Goal: Task Accomplishment & Management: Complete application form

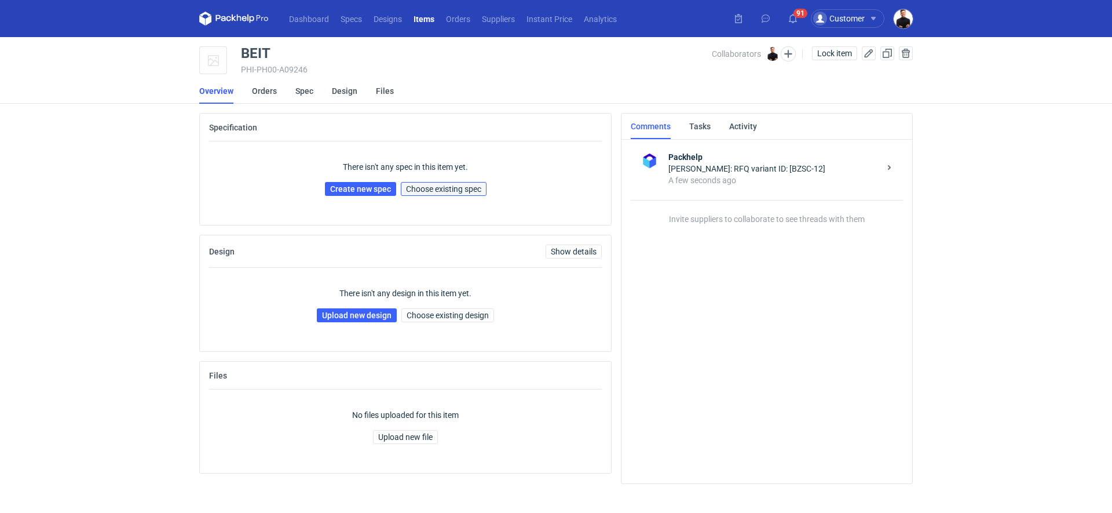
click at [471, 186] on span "Choose existing spec" at bounding box center [443, 189] width 75 height 8
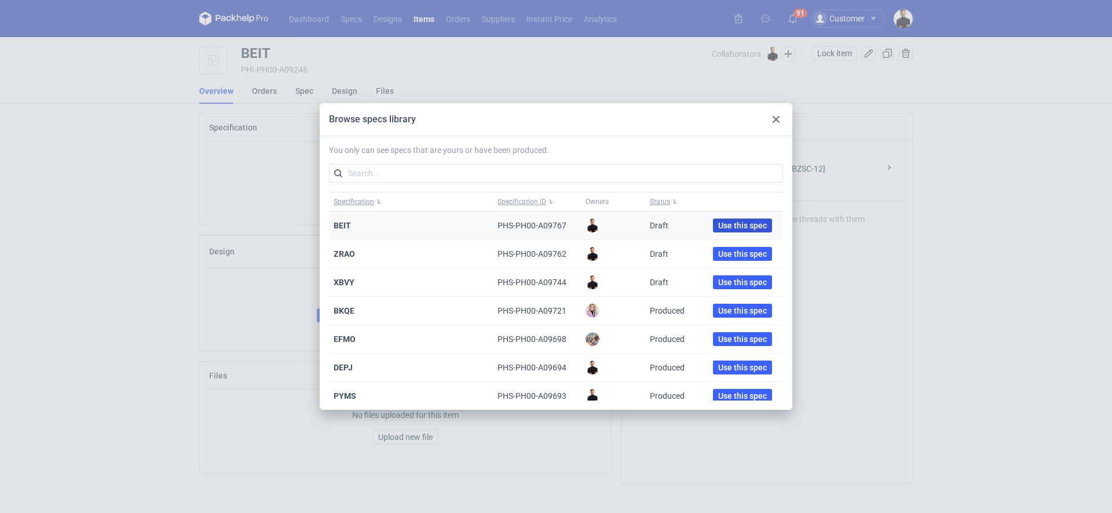
click at [713, 219] on button "Use this spec" at bounding box center [742, 225] width 59 height 14
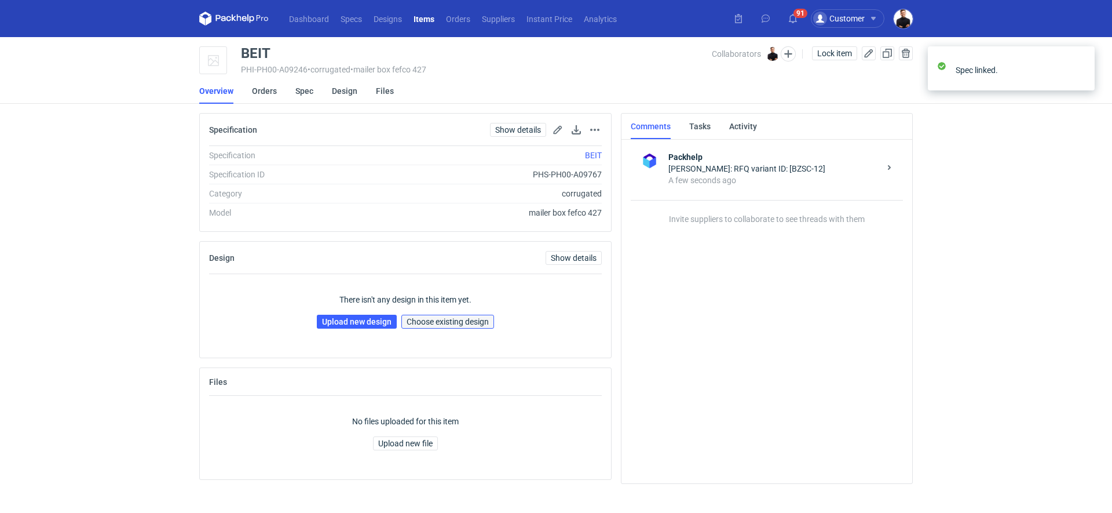
click at [430, 322] on span "Choose existing design" at bounding box center [448, 321] width 82 height 8
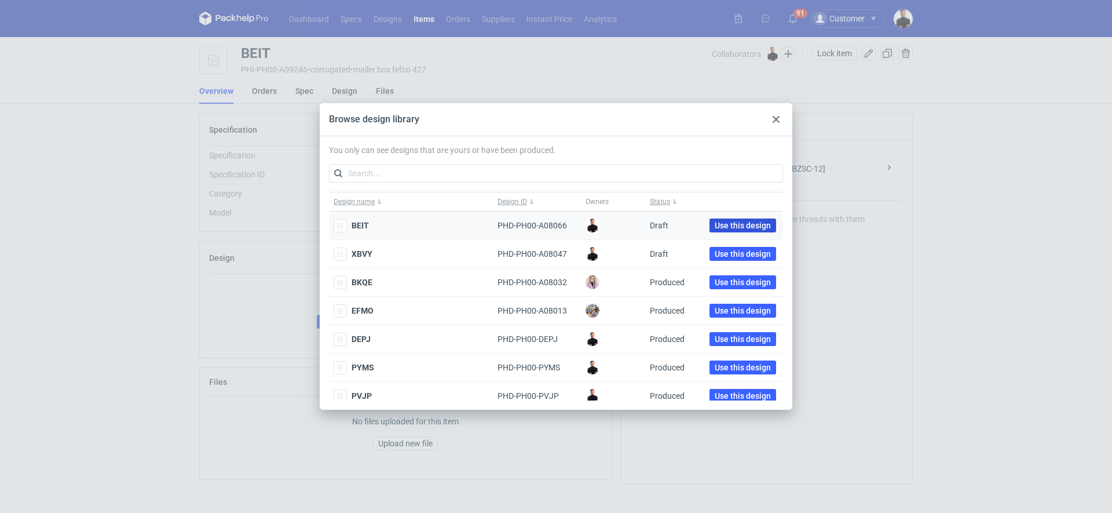
click at [743, 221] on span "Use this design" at bounding box center [743, 225] width 56 height 8
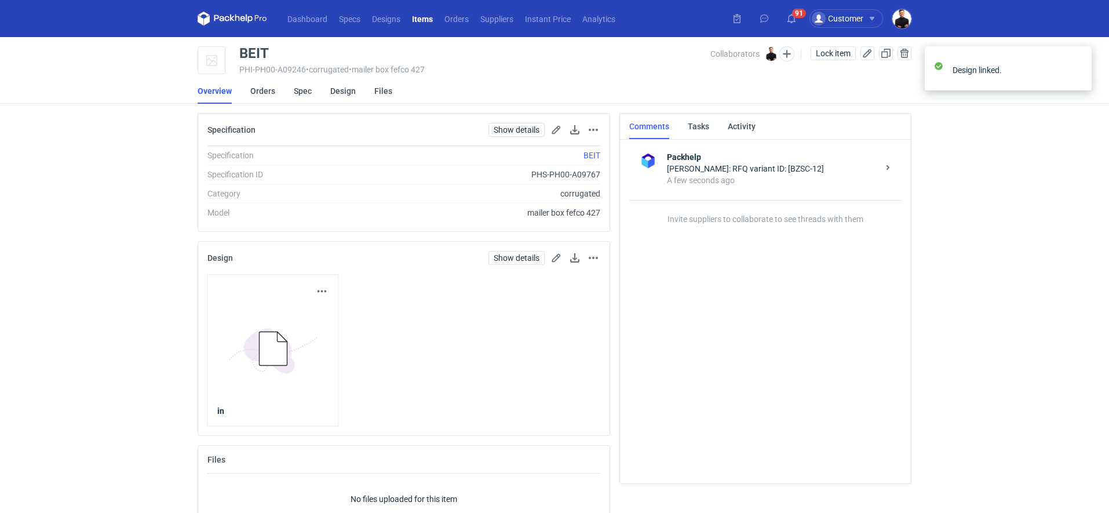
click at [72, 275] on div "Dashboard Specs Designs Items Orders Suppliers Instant Price Analytics 91 Custo…" at bounding box center [554, 256] width 1109 height 513
click at [301, 95] on link "Spec" at bounding box center [303, 90] width 18 height 25
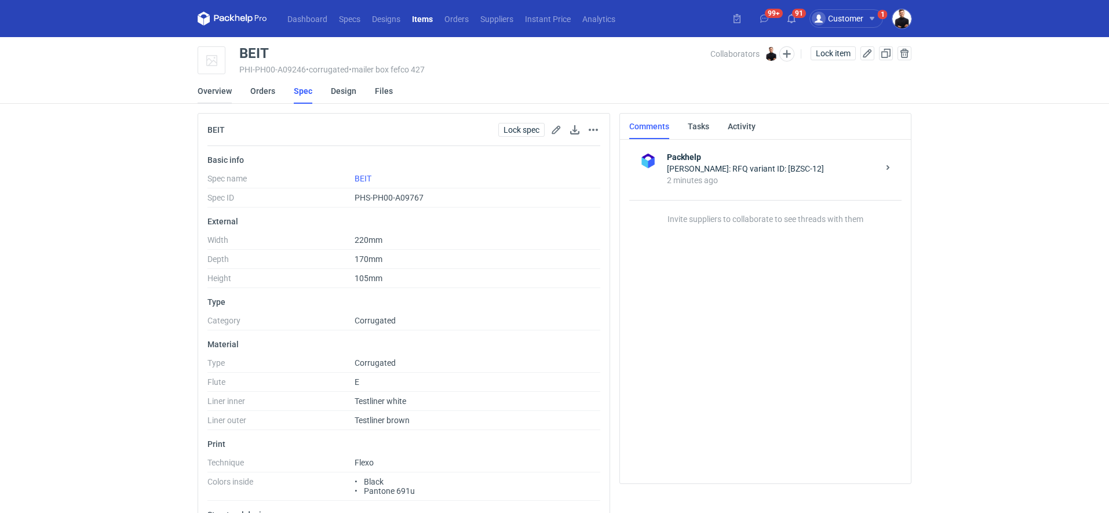
click at [224, 96] on link "Overview" at bounding box center [215, 90] width 34 height 25
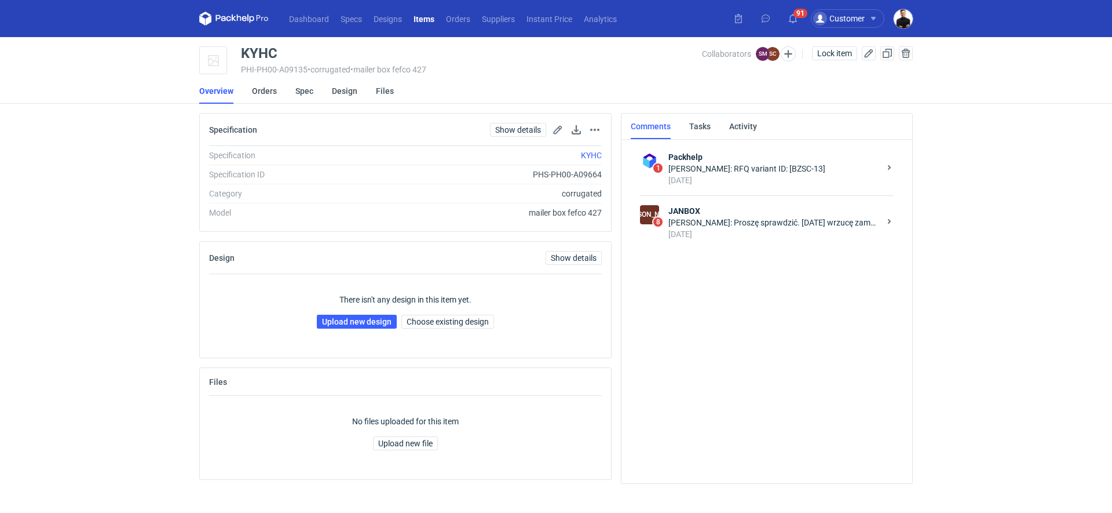
click at [691, 225] on div "[PERSON_NAME]: Proszę sprawdzić. [DATE] wrzucę zamówienie jeśli się zgaddza wsz…" at bounding box center [774, 223] width 211 height 12
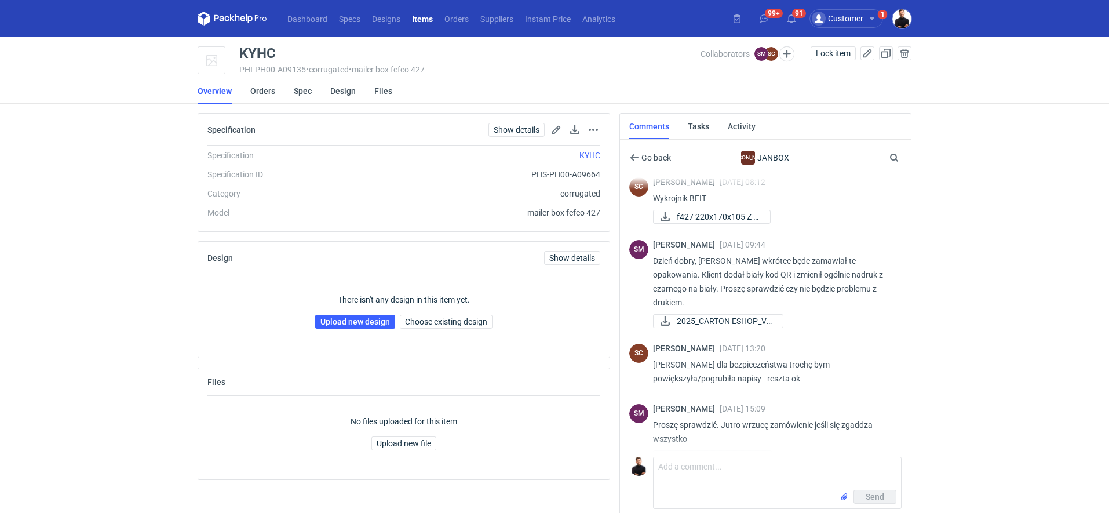
scroll to position [308, 0]
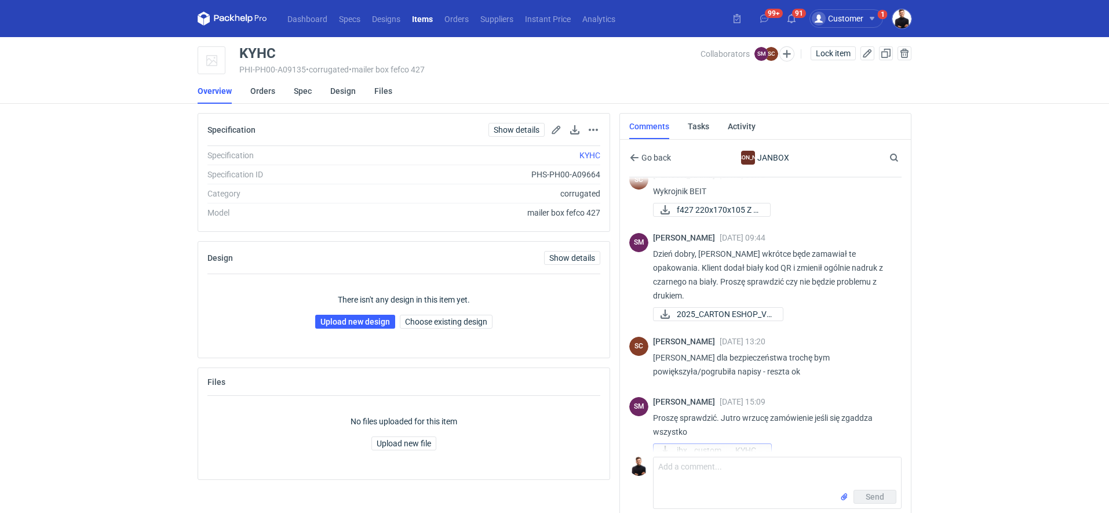
click at [705, 444] on span "jbx__custom____KYHC_..." at bounding box center [719, 450] width 85 height 13
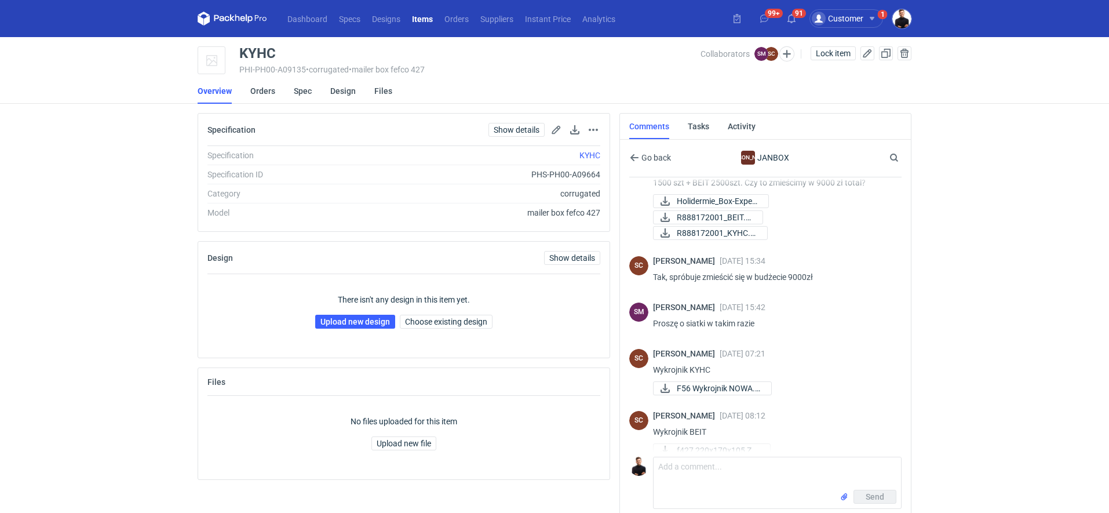
scroll to position [0, 0]
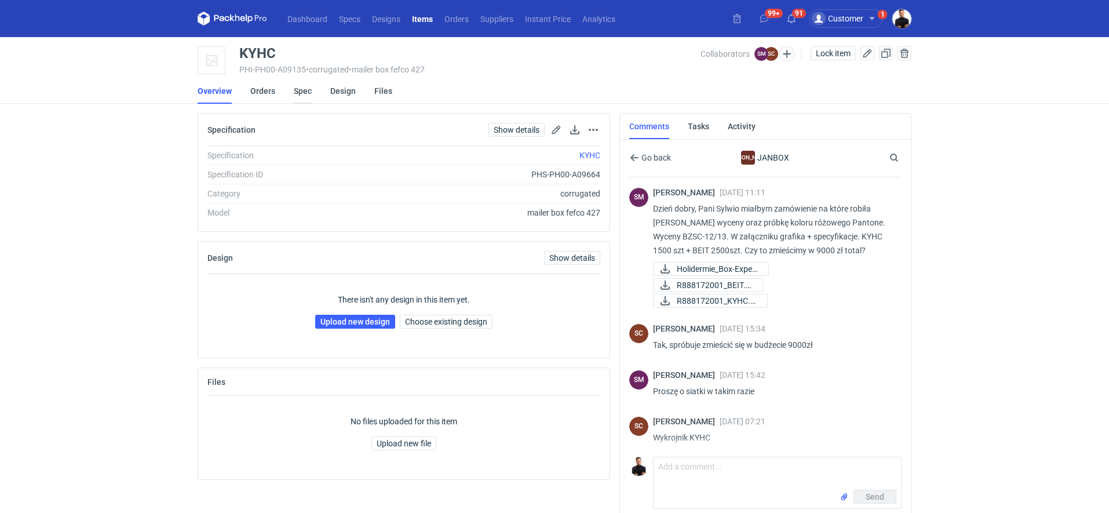
click at [299, 89] on link "Spec" at bounding box center [303, 90] width 18 height 25
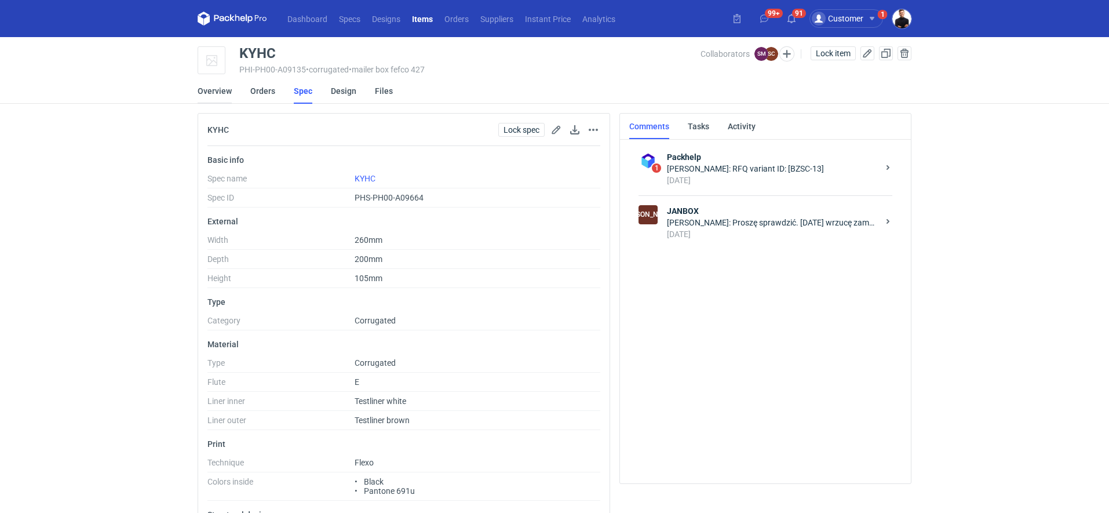
click at [213, 85] on link "Overview" at bounding box center [215, 90] width 34 height 25
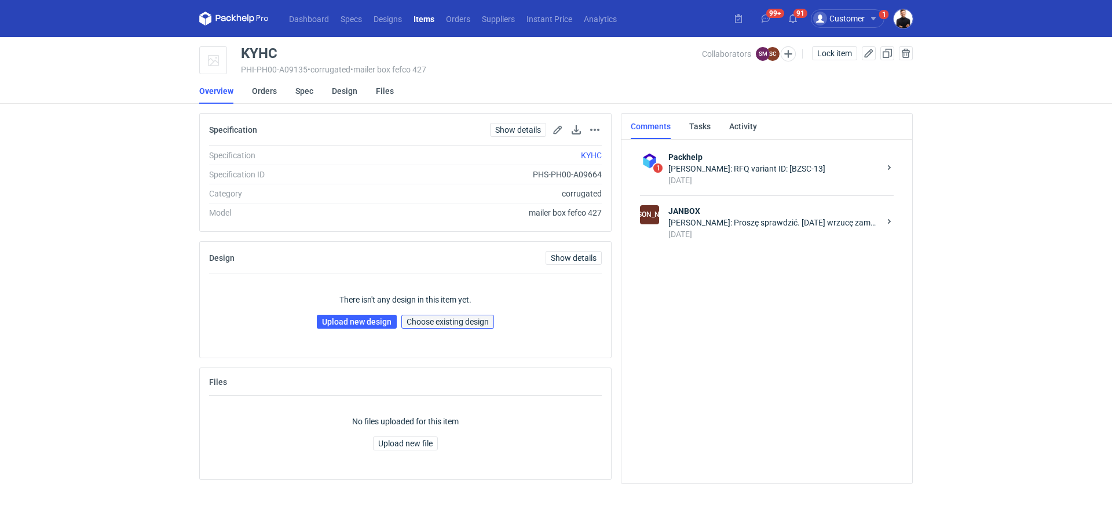
click at [425, 325] on span "Choose existing design" at bounding box center [448, 321] width 82 height 8
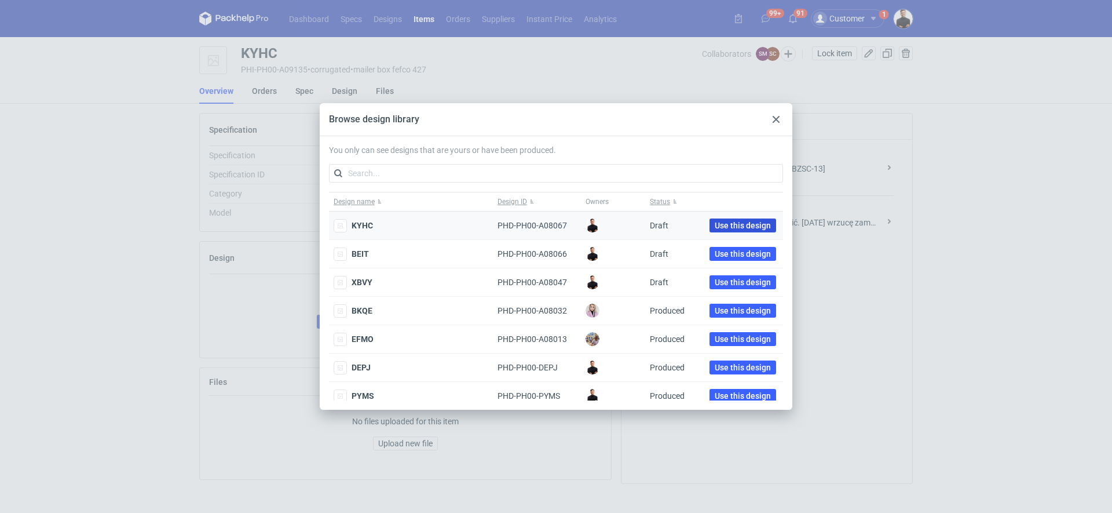
click at [720, 218] on button "Use this design" at bounding box center [743, 225] width 67 height 14
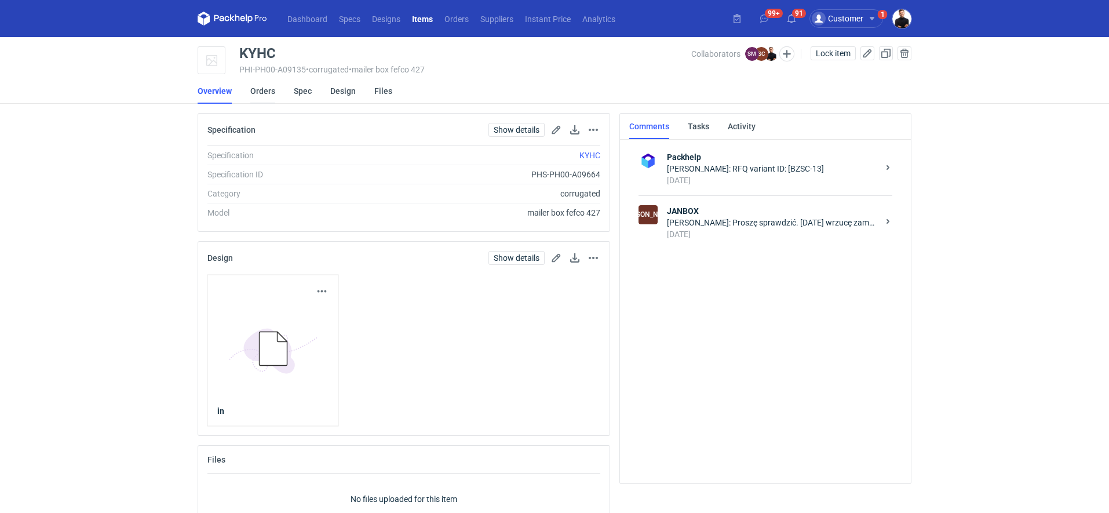
click at [273, 94] on link "Orders" at bounding box center [262, 90] width 25 height 25
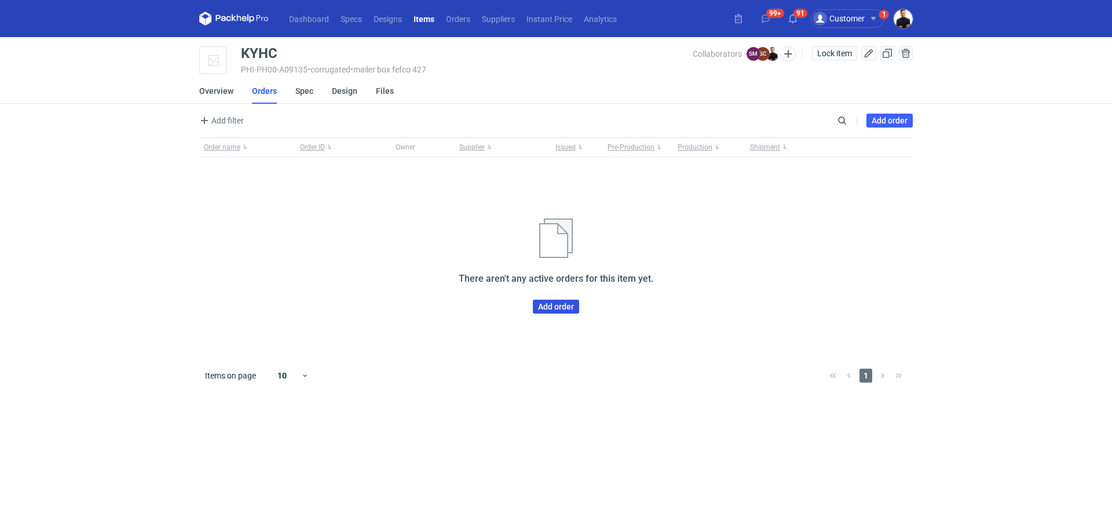
click at [544, 311] on link "Add order" at bounding box center [556, 307] width 46 height 14
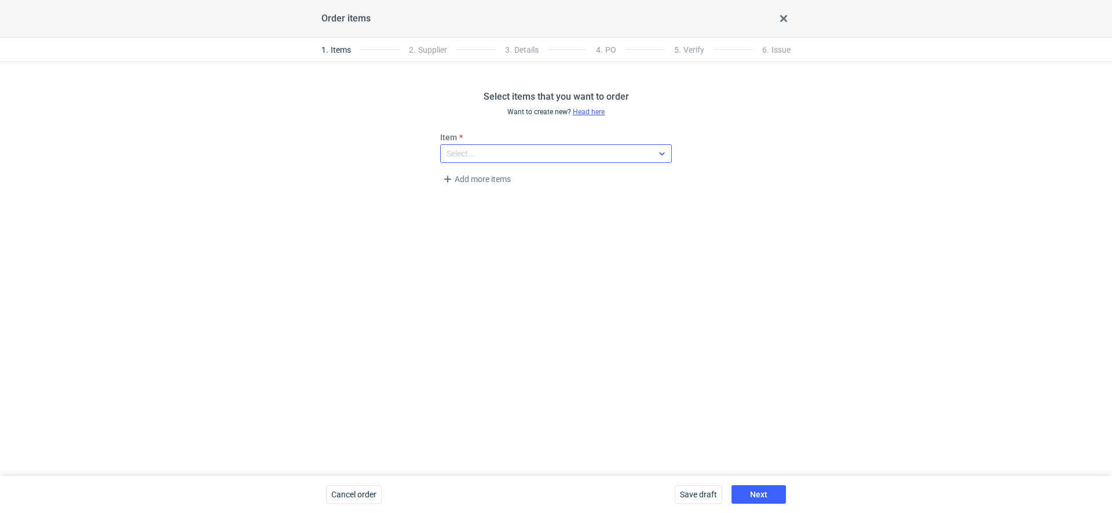
click at [501, 158] on div "Select..." at bounding box center [547, 153] width 212 height 16
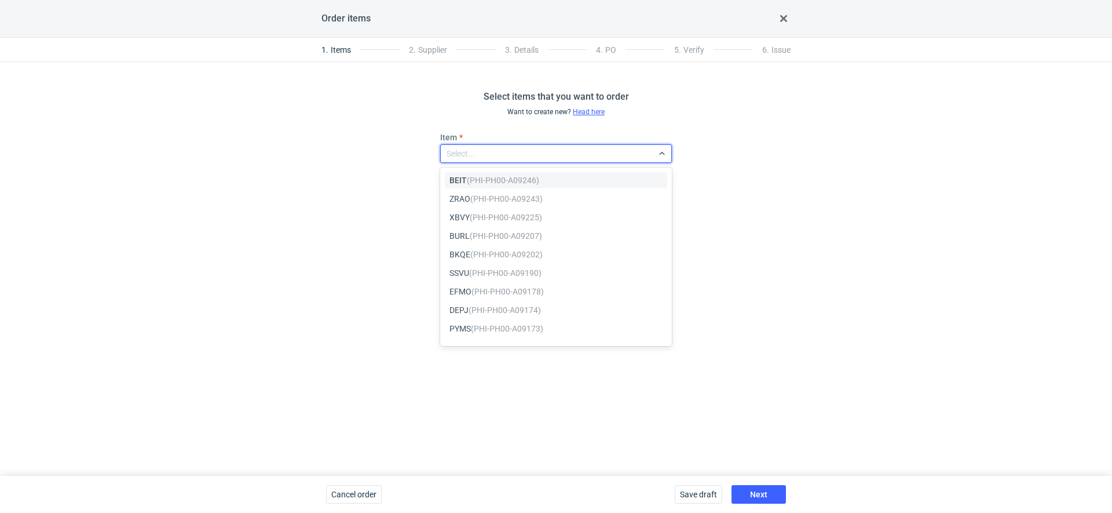
click at [487, 181] on em "(PHI-PH00-A09246)" at bounding box center [503, 180] width 72 height 9
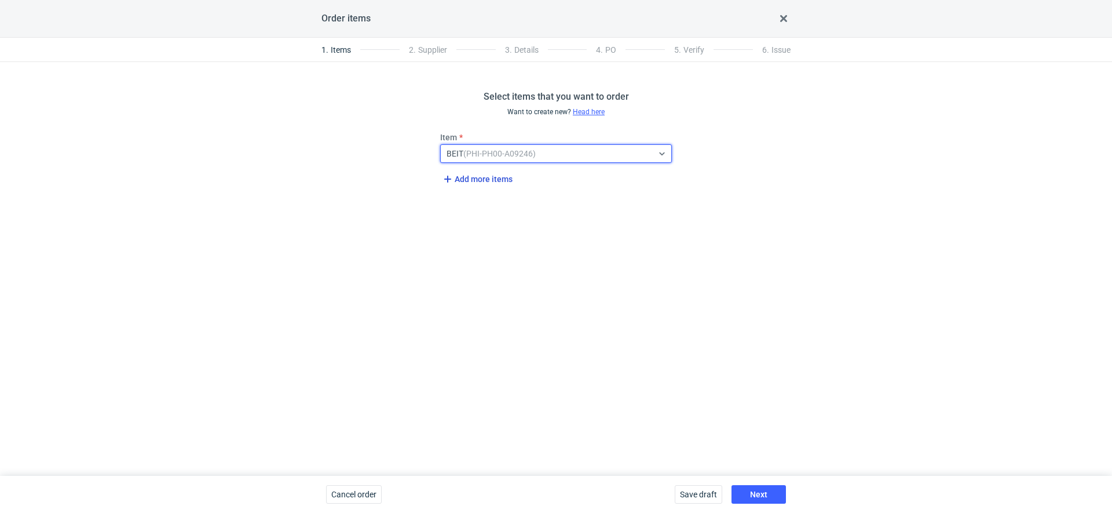
click at [492, 185] on span "Add more items" at bounding box center [477, 179] width 72 height 14
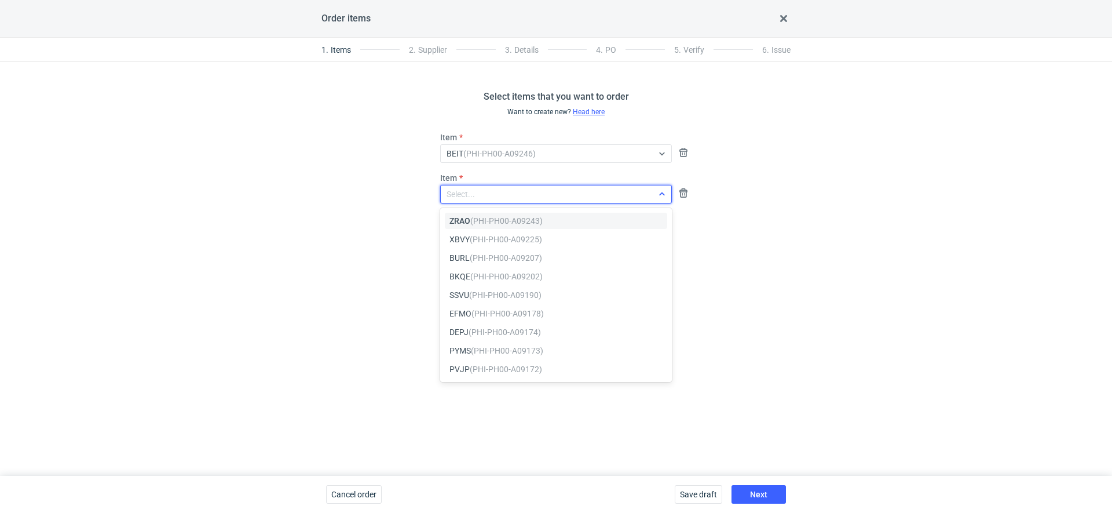
click at [481, 191] on div "Select..." at bounding box center [547, 194] width 212 height 16
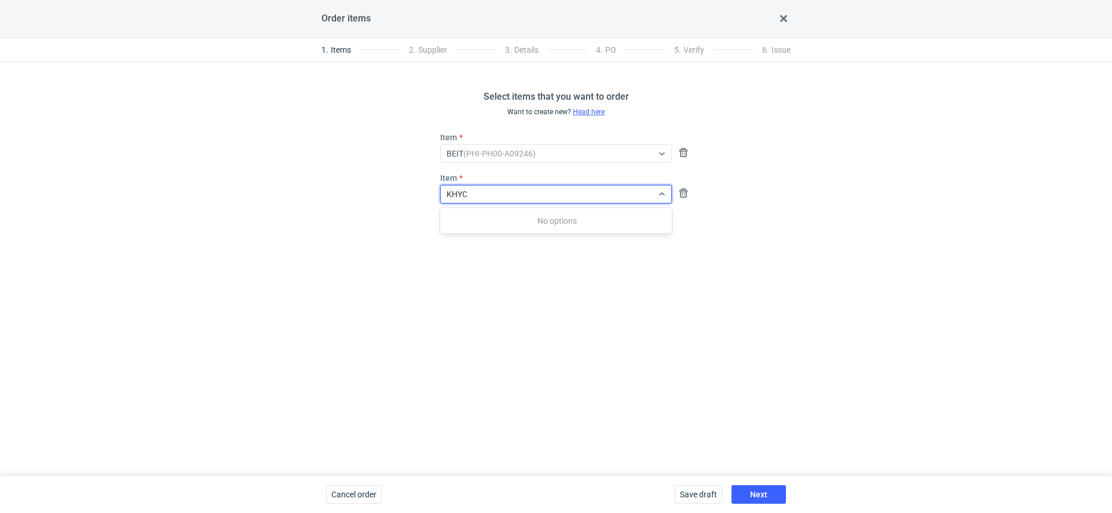
type input "KHYC"
type input "KYhc"
click at [495, 213] on div "KYHC (PHI-PH00-A09135)" at bounding box center [556, 221] width 222 height 16
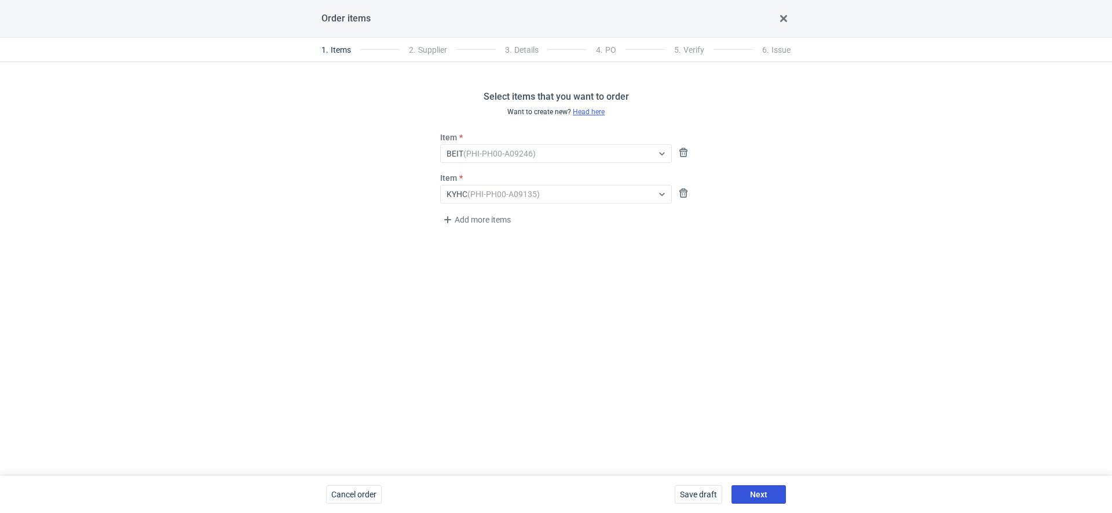
click at [761, 489] on button "Next" at bounding box center [759, 494] width 54 height 19
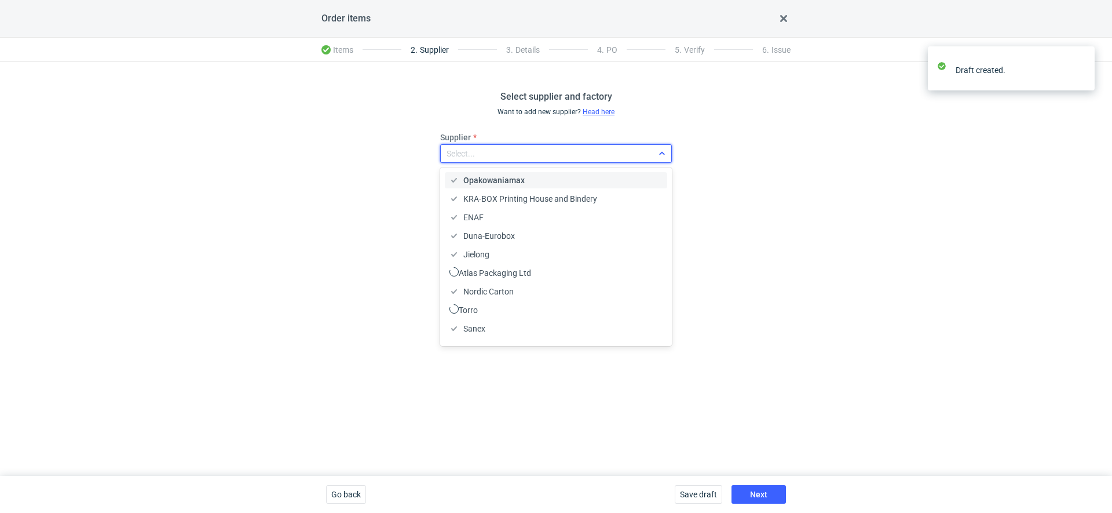
click at [473, 144] on div "Select..." at bounding box center [556, 153] width 232 height 19
type input "jan"
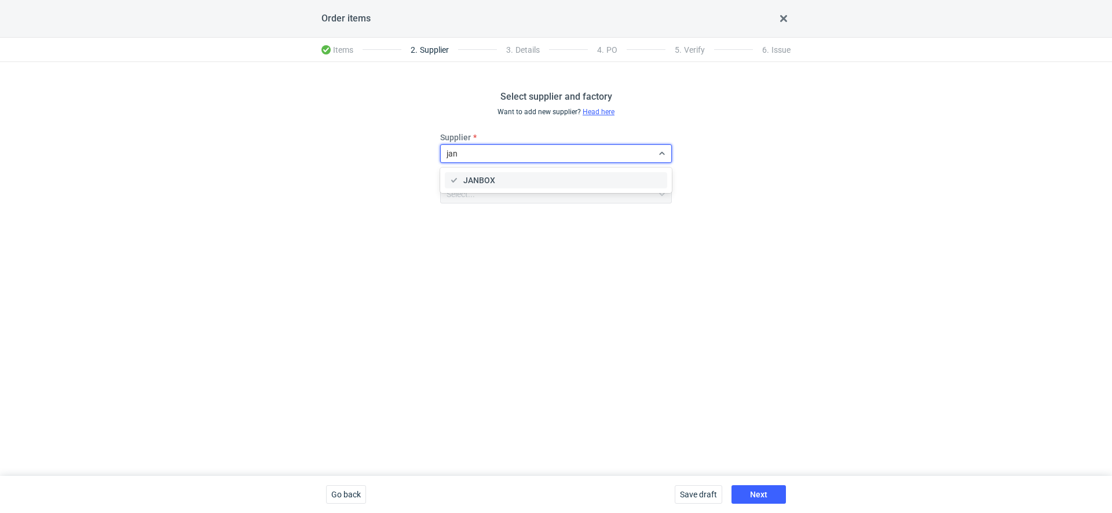
click at [492, 172] on div "JANBOX" at bounding box center [556, 180] width 222 height 16
click at [778, 490] on button "Next" at bounding box center [759, 494] width 54 height 19
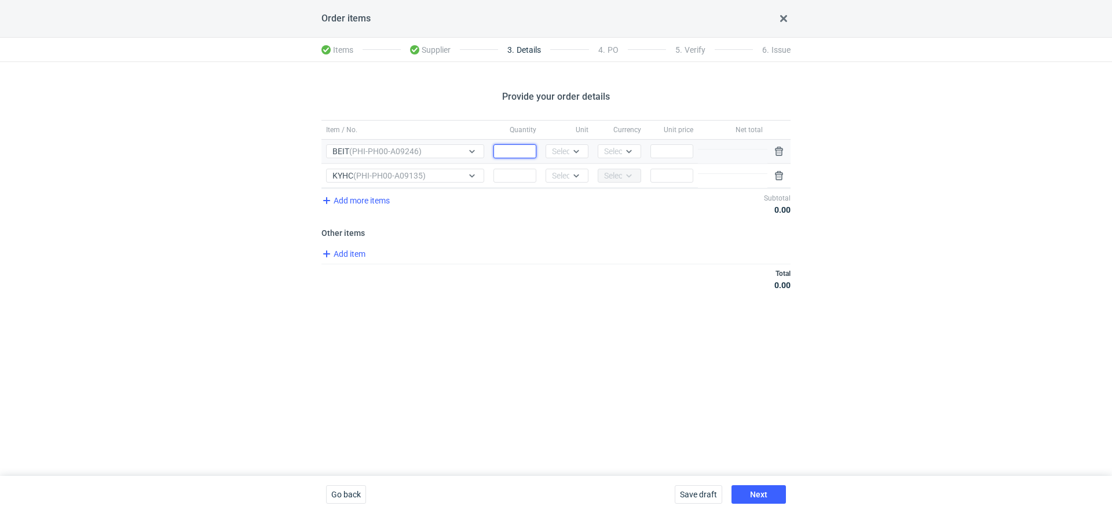
click at [520, 144] on input "Quantity" at bounding box center [515, 151] width 43 height 14
type input "2500"
click at [527, 173] on input "Quantity" at bounding box center [515, 176] width 43 height 14
type input "1500"
click at [552, 287] on div "Total 0.00" at bounding box center [556, 279] width 469 height 31
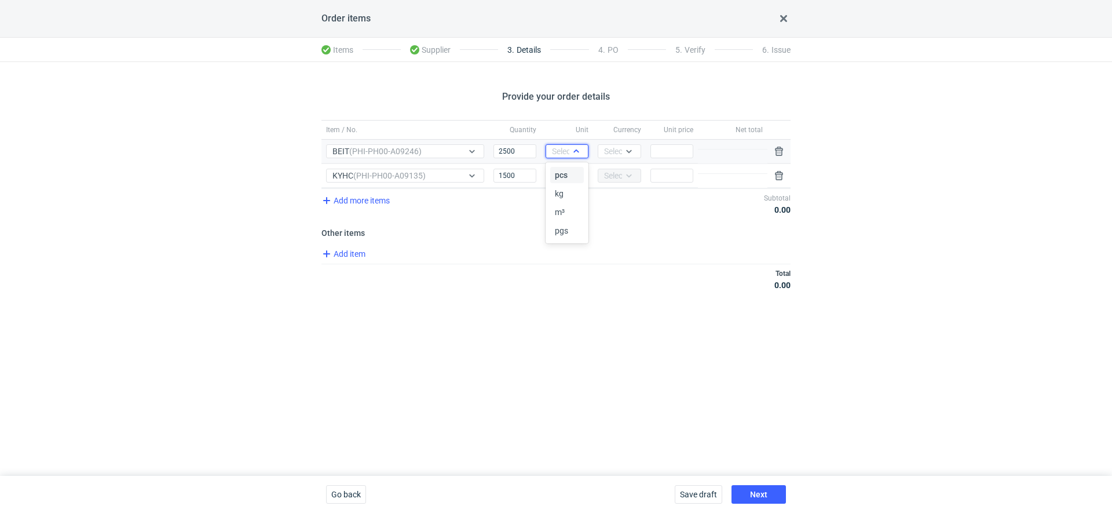
click at [568, 144] on div "Select..." at bounding box center [567, 151] width 43 height 14
click at [566, 168] on div "pcs" at bounding box center [567, 175] width 34 height 16
click at [566, 170] on div "Select..." at bounding box center [566, 176] width 28 height 12
click at [566, 198] on span "pcs" at bounding box center [561, 199] width 13 height 12
click at [622, 151] on div "Select..." at bounding box center [618, 151] width 28 height 12
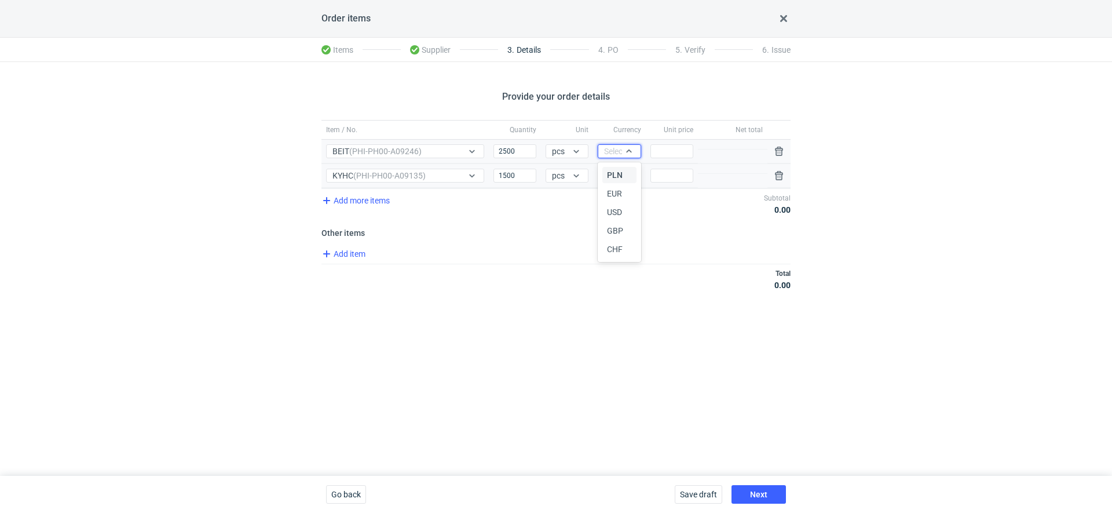
click at [621, 167] on div "PLN" at bounding box center [619, 175] width 34 height 16
click at [670, 155] on input "Price" at bounding box center [672, 151] width 43 height 14
click at [632, 210] on div "Add more items Subtotal 0.00 PLN" at bounding box center [556, 203] width 469 height 31
click at [662, 176] on input "Price" at bounding box center [672, 176] width 43 height 14
type input "1.55"
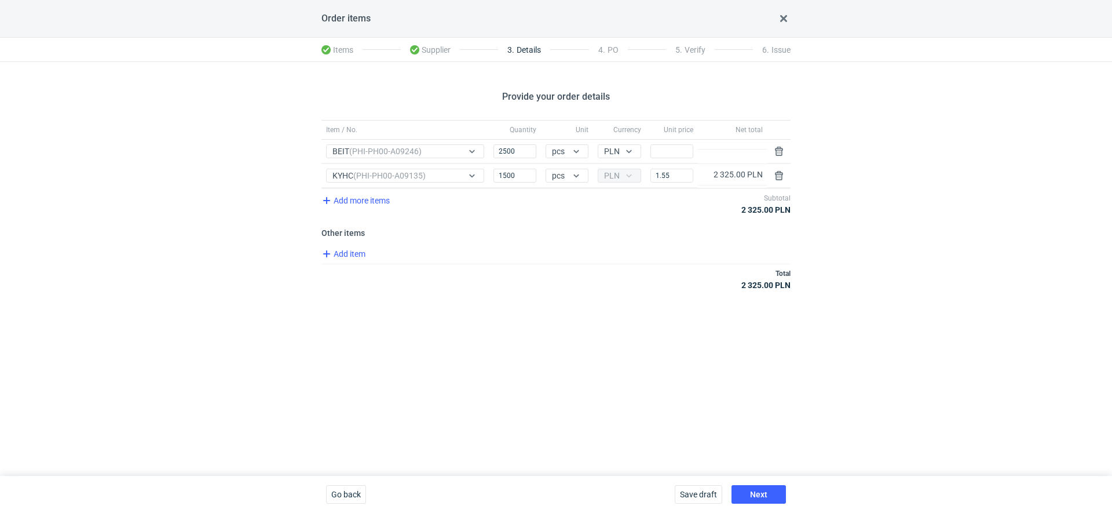
click at [600, 271] on div "Total 2 325.00 PLN" at bounding box center [556, 279] width 469 height 31
click at [348, 256] on span "Add item" at bounding box center [343, 254] width 47 height 14
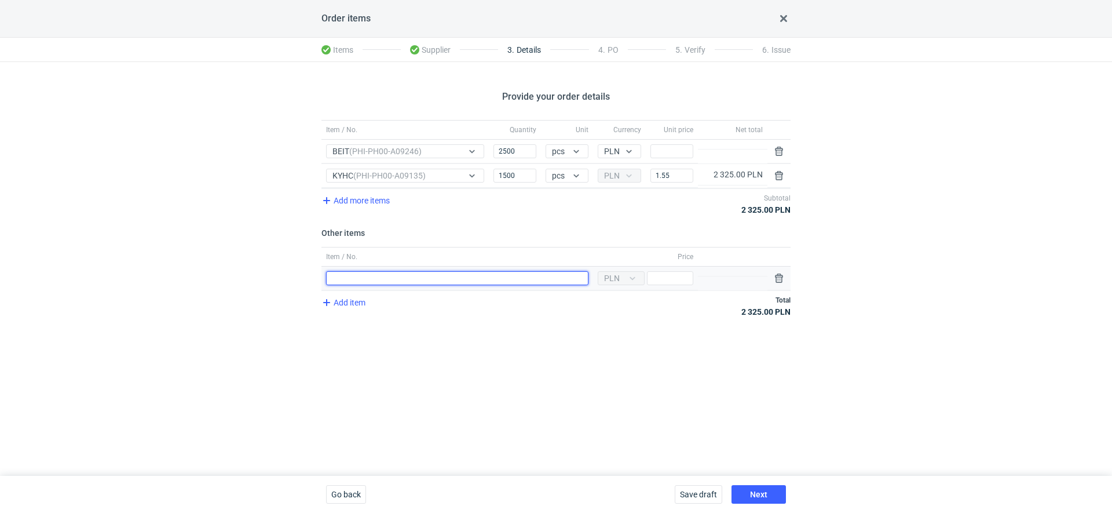
click at [363, 277] on input "Item / No." at bounding box center [457, 278] width 262 height 14
type input "polimery KYHC"
click at [342, 299] on span "Add item" at bounding box center [343, 302] width 47 height 14
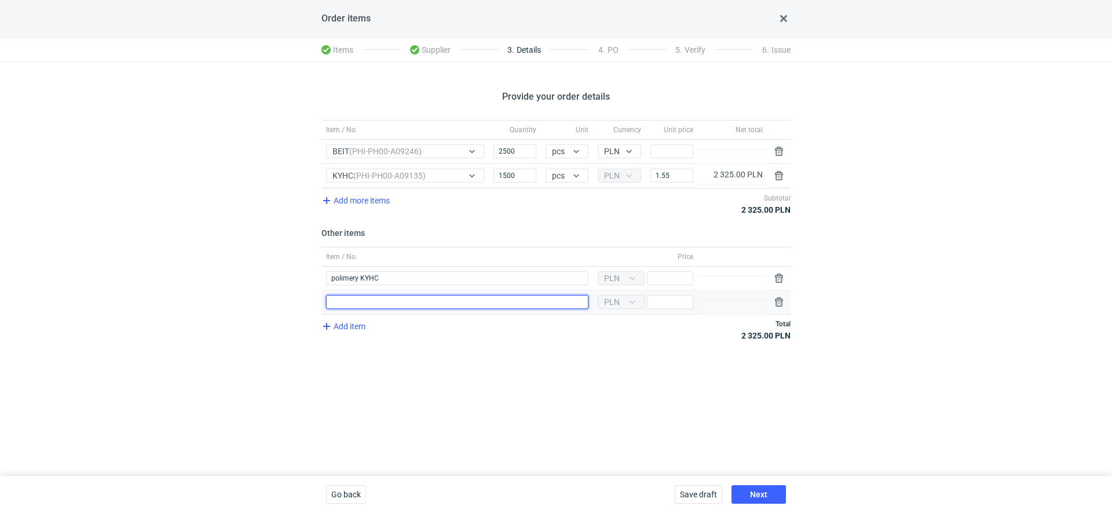
click at [357, 298] on input "Item / No." at bounding box center [457, 302] width 262 height 14
type input "wykrojnik KYHC"
click at [370, 358] on div "Provide your order details Item / No. Quantity Unit Currency Unit price Net tot…" at bounding box center [556, 269] width 1112 height 414
click at [401, 283] on div "Item / No. polimery KYHC" at bounding box center [458, 278] width 272 height 24
click at [662, 271] on input "Price" at bounding box center [670, 278] width 46 height 14
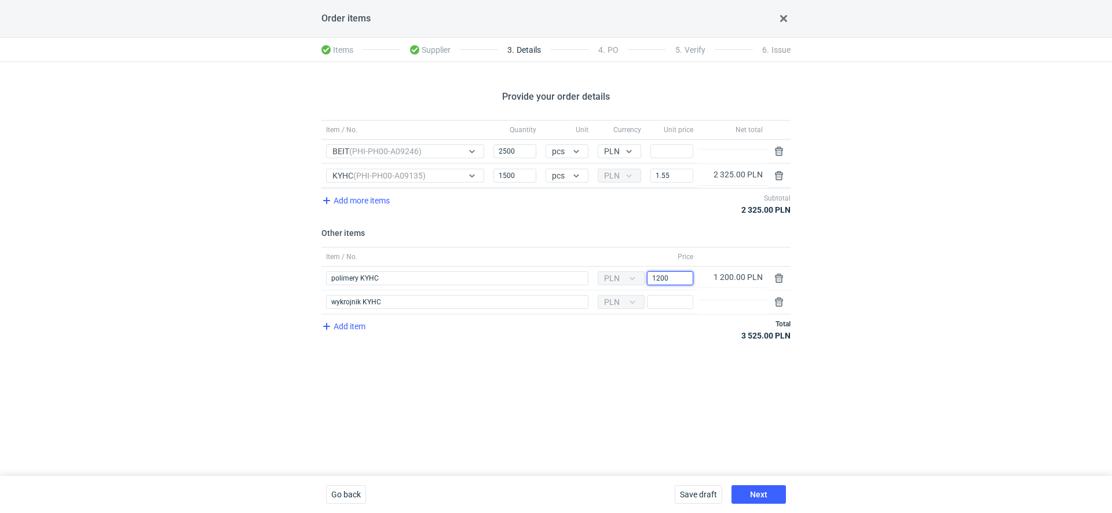
type input "1200"
click at [620, 350] on div "Item / No. Quantity Unit Currency Unit price Net total Item / No. BEIT (PHI-PH0…" at bounding box center [556, 237] width 469 height 234
click at [780, 295] on button "button" at bounding box center [779, 302] width 14 height 14
click at [682, 155] on input "Price" at bounding box center [672, 151] width 43 height 14
type input "1.28"
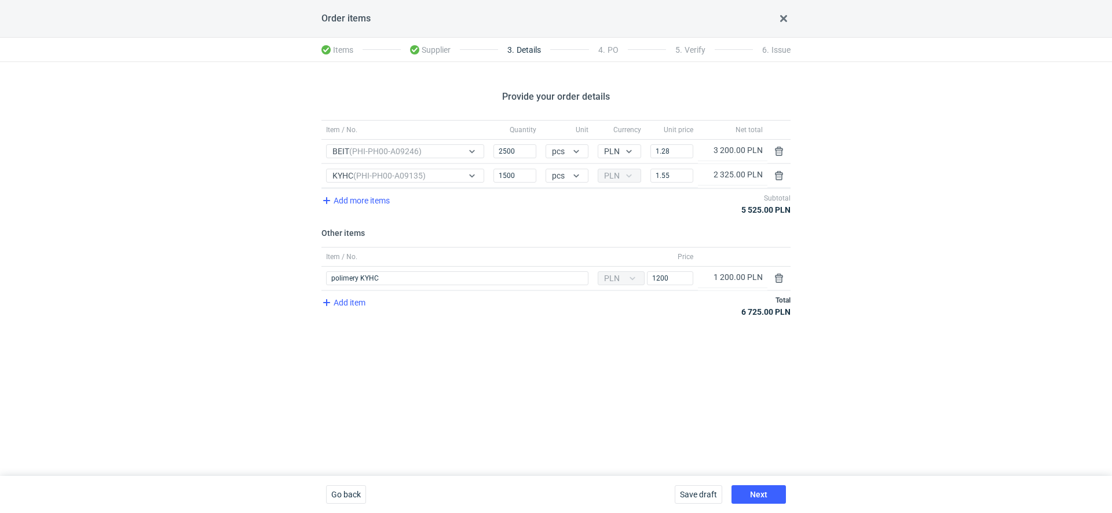
click at [880, 217] on div "Provide your order details Item / No. Quantity Unit Currency Unit price Net tot…" at bounding box center [556, 269] width 1112 height 414
click at [348, 299] on span "Add item" at bounding box center [343, 302] width 47 height 14
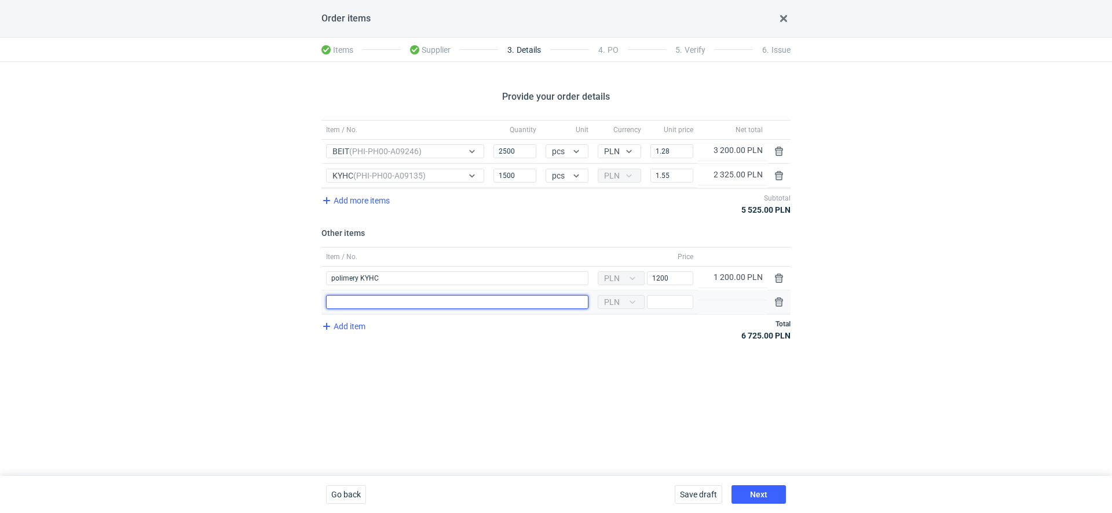
click at [412, 305] on input "Item / No." at bounding box center [457, 302] width 262 height 14
type input "polimery BEIT"
type input "1100"
click at [443, 382] on div "Provide your order details Item / No. Quantity Unit Currency Unit price Net tot…" at bounding box center [556, 269] width 1112 height 414
click at [337, 327] on span "Add item" at bounding box center [343, 326] width 47 height 14
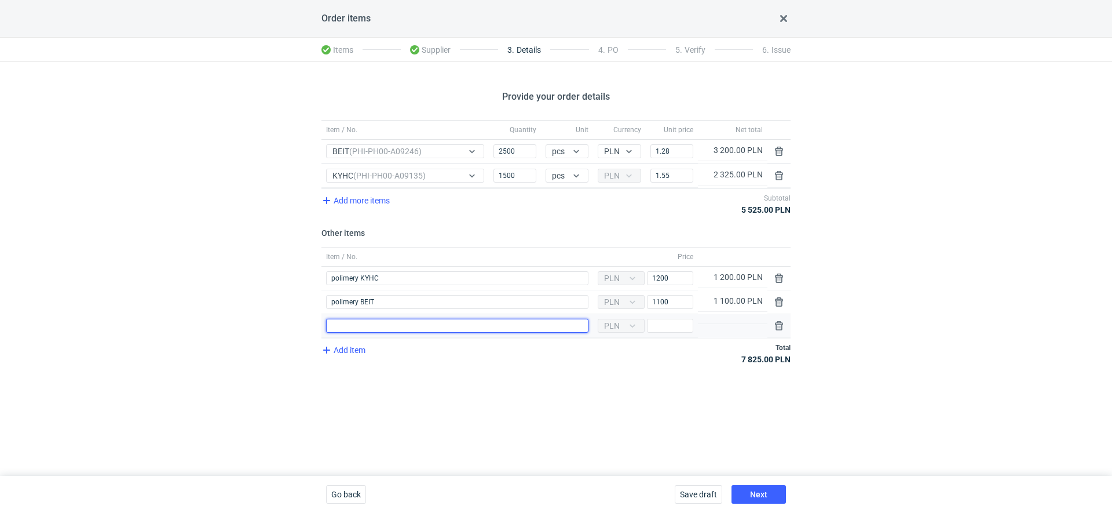
click at [353, 328] on input "Item / No." at bounding box center [457, 326] width 262 height 14
type input "wykrojnik BEIT"
type input "1700"
click at [484, 363] on div "Add item Total 9 525.00 PLN" at bounding box center [556, 353] width 469 height 31
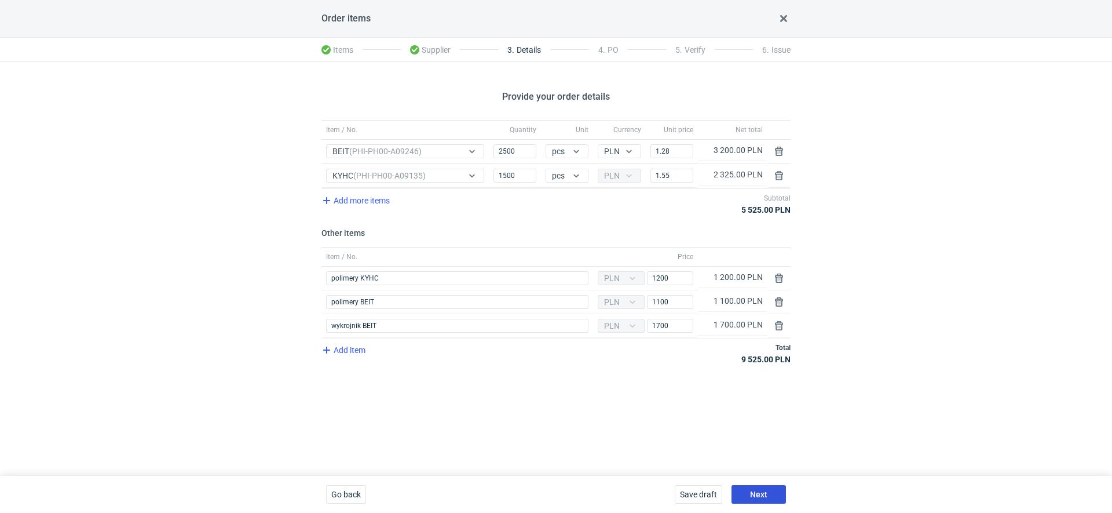
click at [769, 490] on button "Next" at bounding box center [759, 494] width 54 height 19
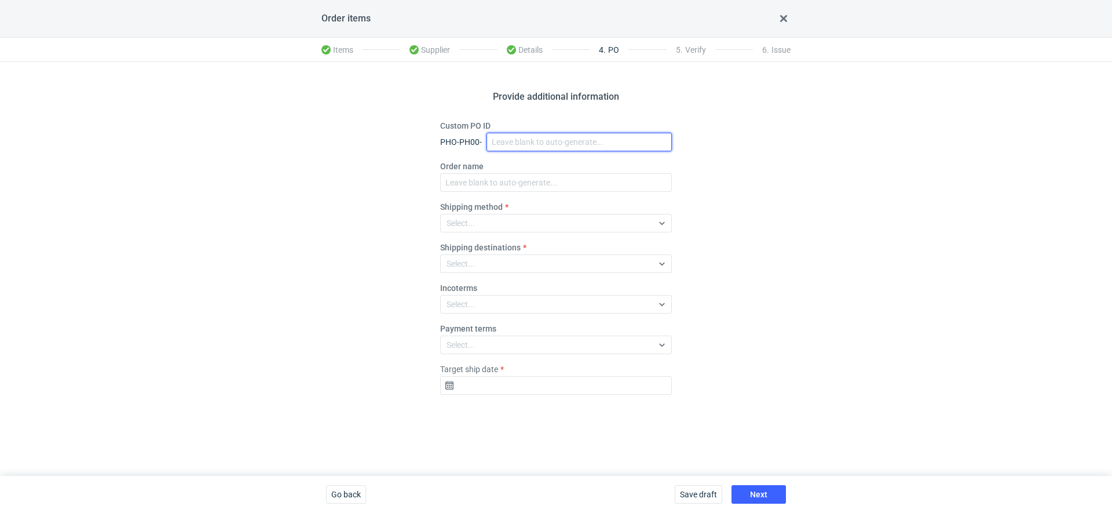
click at [507, 141] on input "Custom PO ID" at bounding box center [579, 142] width 185 height 19
paste input "R888172001"
type input "R888172001_BEIT,KYHC"
click at [564, 144] on input "R888172001_BEIT,KYHC" at bounding box center [579, 142] width 185 height 19
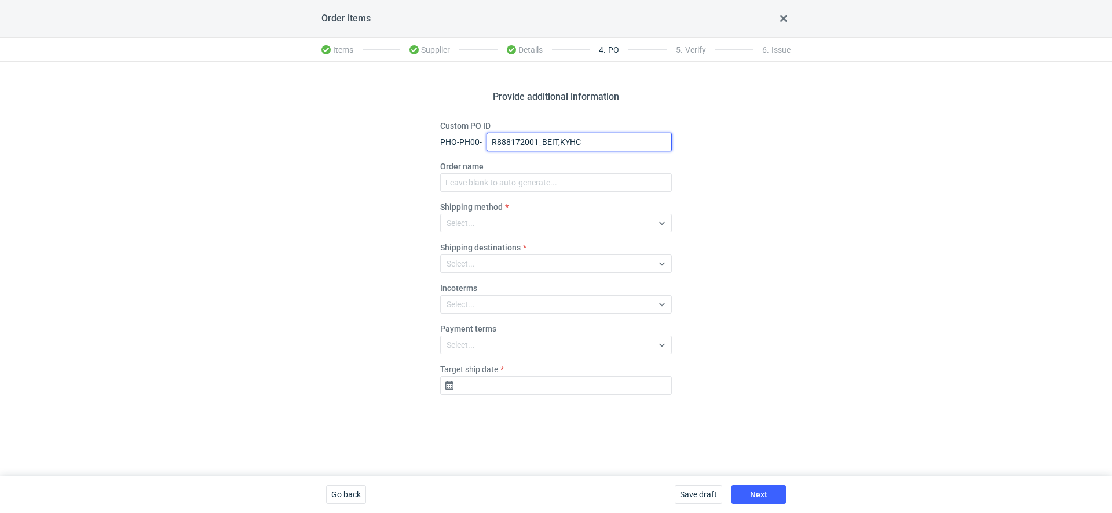
click at [564, 144] on input "R888172001_BEIT,KYHC" at bounding box center [579, 142] width 185 height 19
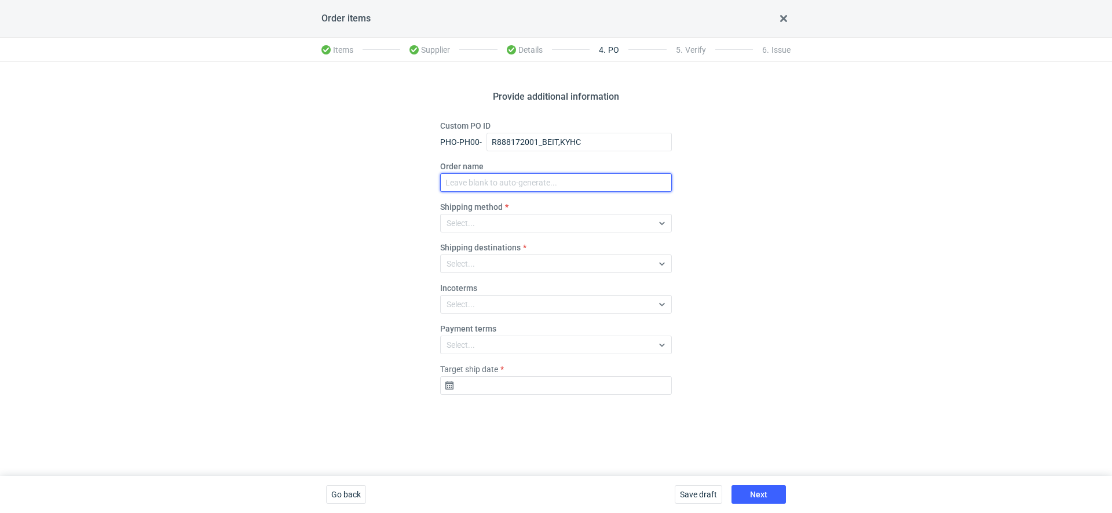
click at [548, 188] on input "Order name" at bounding box center [556, 182] width 232 height 19
paste input "R888172001_BEIT,KYHC"
type input "R888172001_BEIT,KYHC"
click at [490, 215] on div "Select..." at bounding box center [547, 223] width 212 height 16
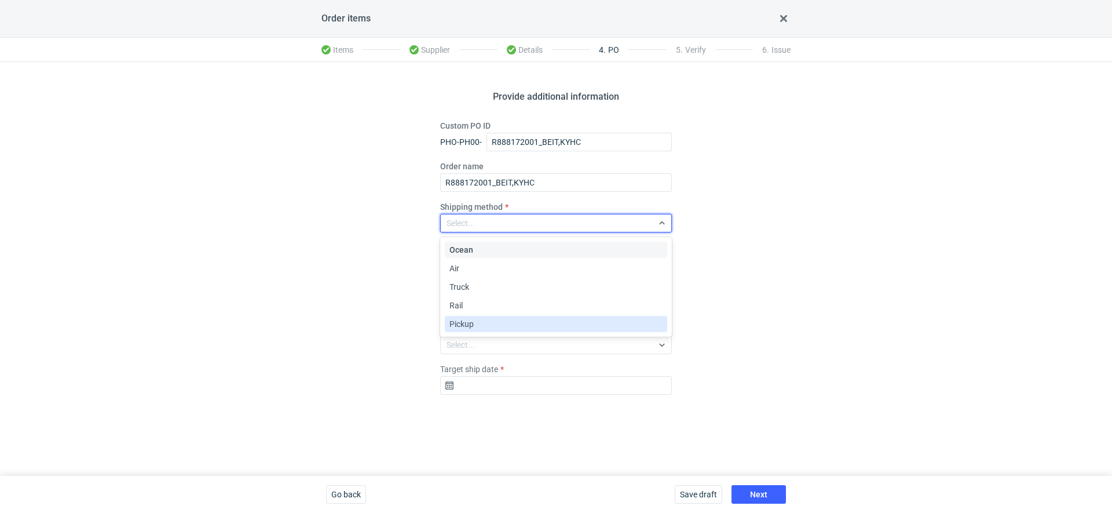
click at [474, 316] on div "Pickup" at bounding box center [556, 324] width 222 height 16
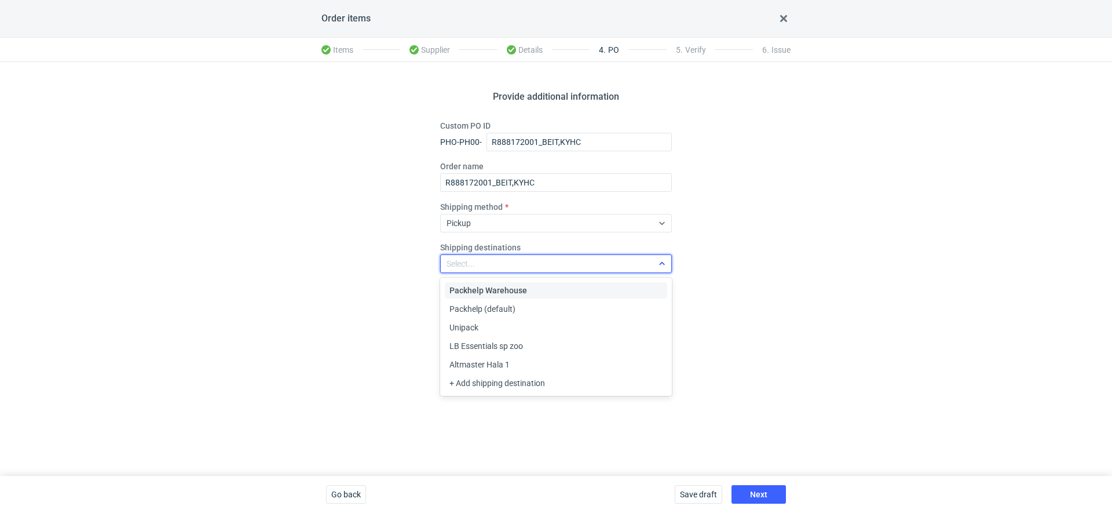
click at [488, 265] on div "Select..." at bounding box center [547, 263] width 212 height 16
click at [362, 371] on div "Provide additional information Custom PO ID PHO-PH00- R888172001_BEIT,KYHC Orde…" at bounding box center [556, 269] width 1112 height 414
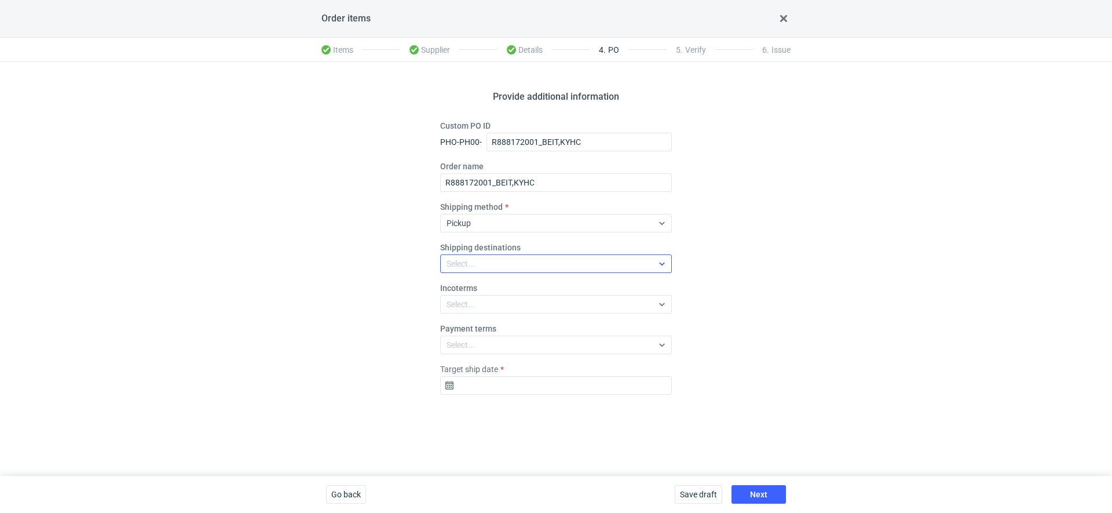
click at [469, 264] on div "Select..." at bounding box center [461, 264] width 28 height 12
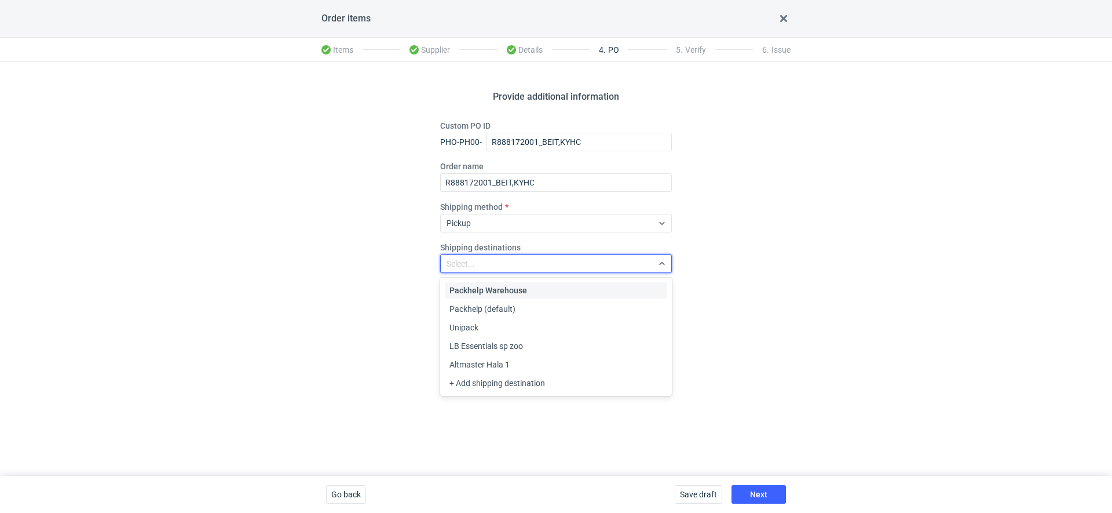
drag, startPoint x: 344, startPoint y: 295, endPoint x: 388, endPoint y: 295, distance: 43.4
click at [344, 295] on div "Provide additional information Custom PO ID PHO-PH00- R888172001_BEIT,KYHC Orde…" at bounding box center [556, 269] width 1112 height 414
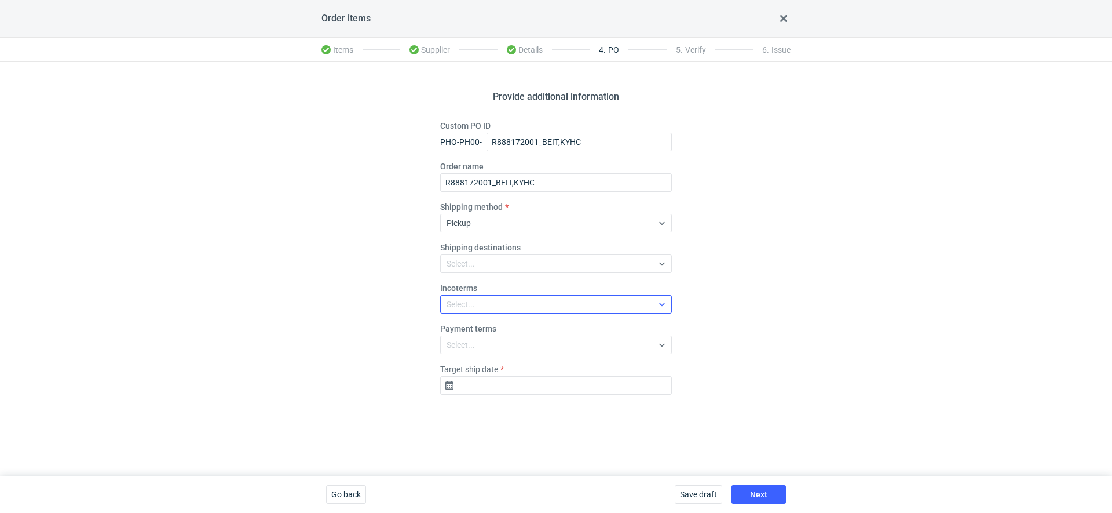
click at [463, 295] on div "Select..." at bounding box center [556, 304] width 232 height 19
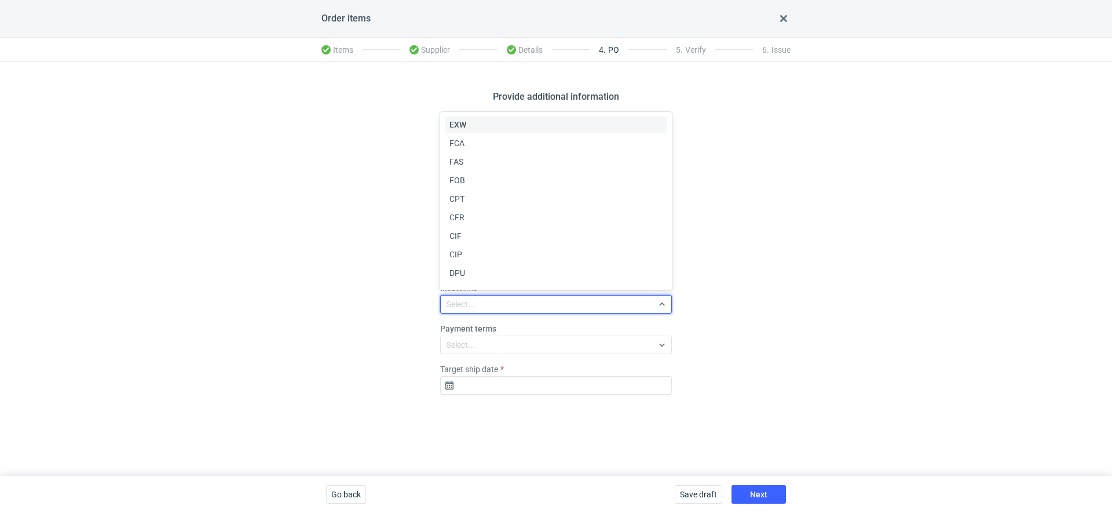
click at [485, 123] on div "EXW" at bounding box center [556, 125] width 213 height 12
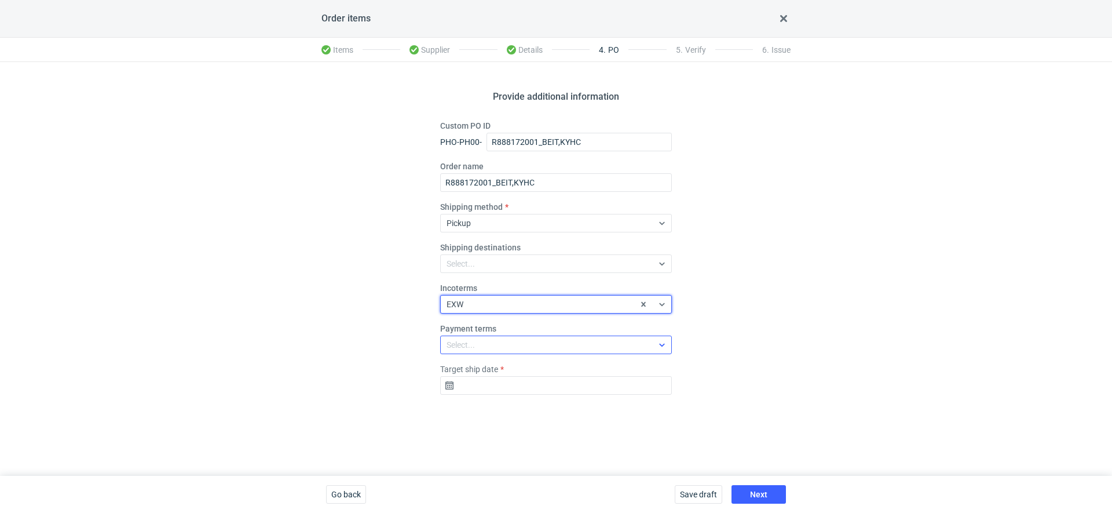
click at [501, 346] on div "Select..." at bounding box center [547, 345] width 212 height 16
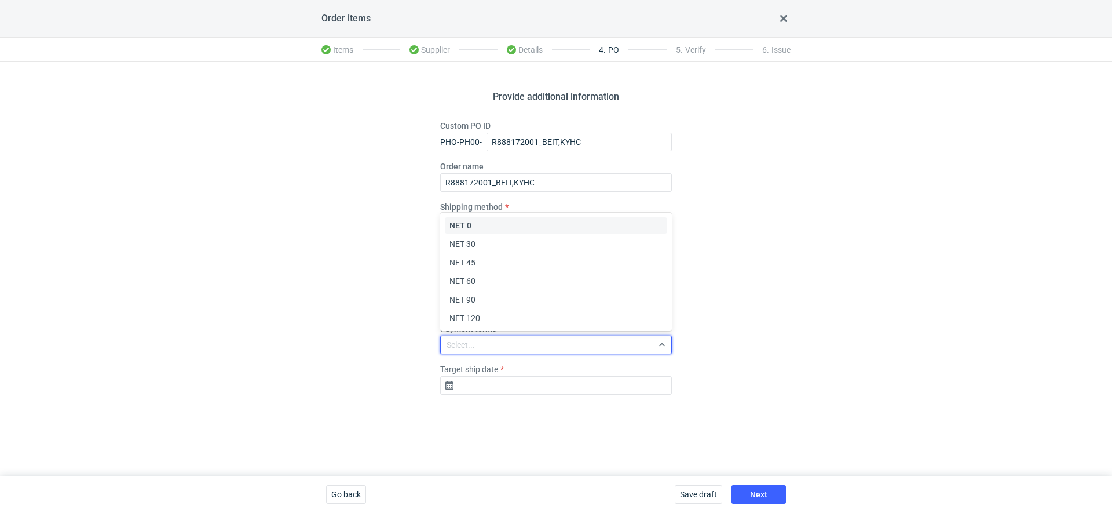
click at [378, 331] on div "Provide additional information Custom PO ID PHO-PH00- R888172001_BEIT,KYHC Orde…" at bounding box center [556, 269] width 1112 height 414
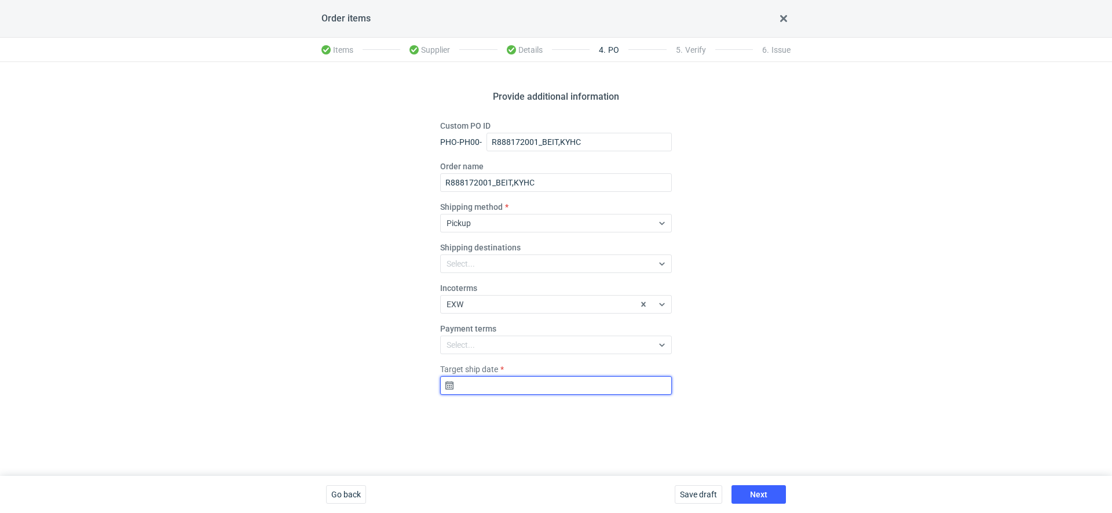
click at [494, 383] on input "Target ship date" at bounding box center [556, 385] width 232 height 19
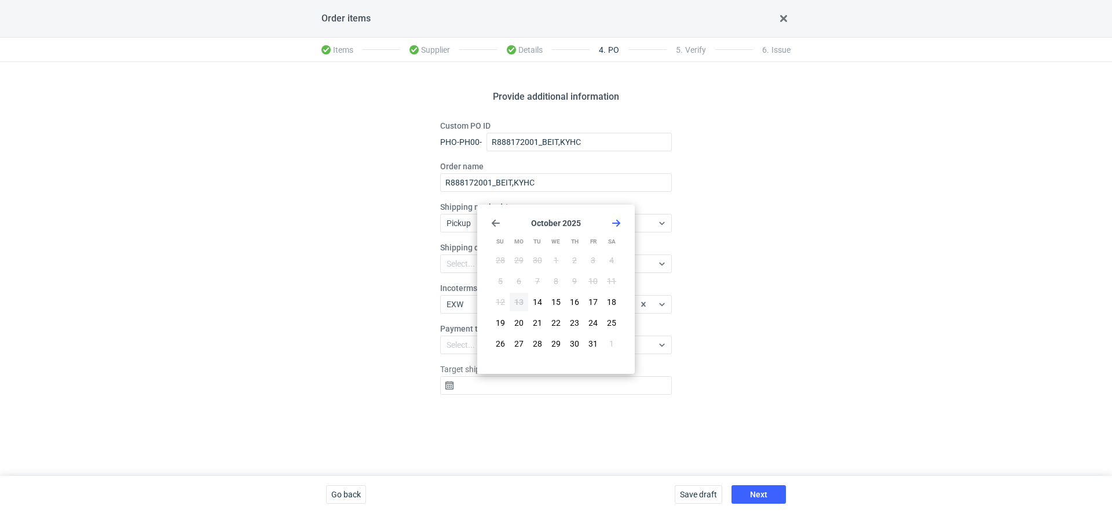
click at [616, 227] on icon "Go forward 1 month" at bounding box center [616, 222] width 9 height 9
click at [520, 284] on span "3" at bounding box center [519, 281] width 5 height 12
type input "2025-11-03"
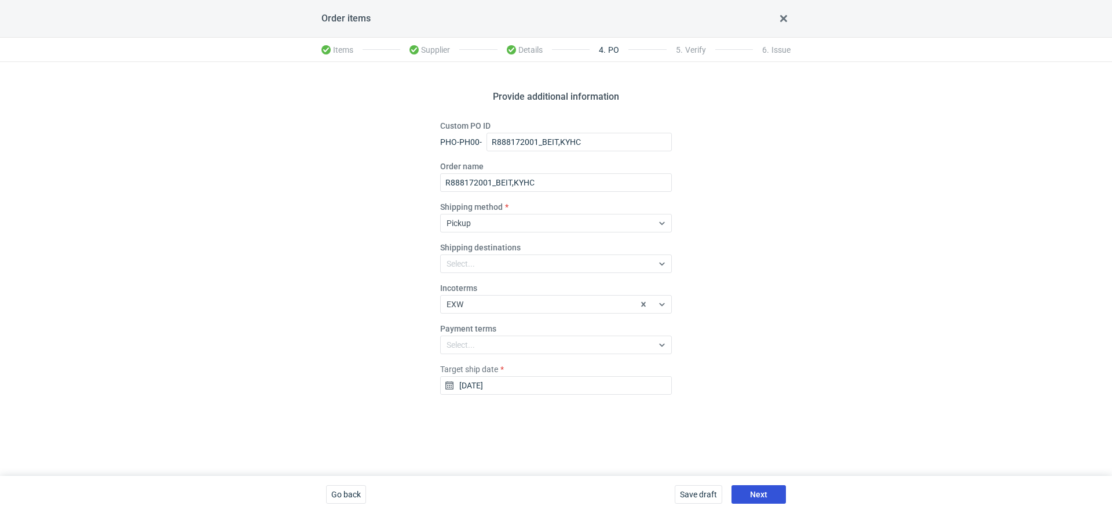
click at [773, 494] on button "Next" at bounding box center [759, 494] width 54 height 19
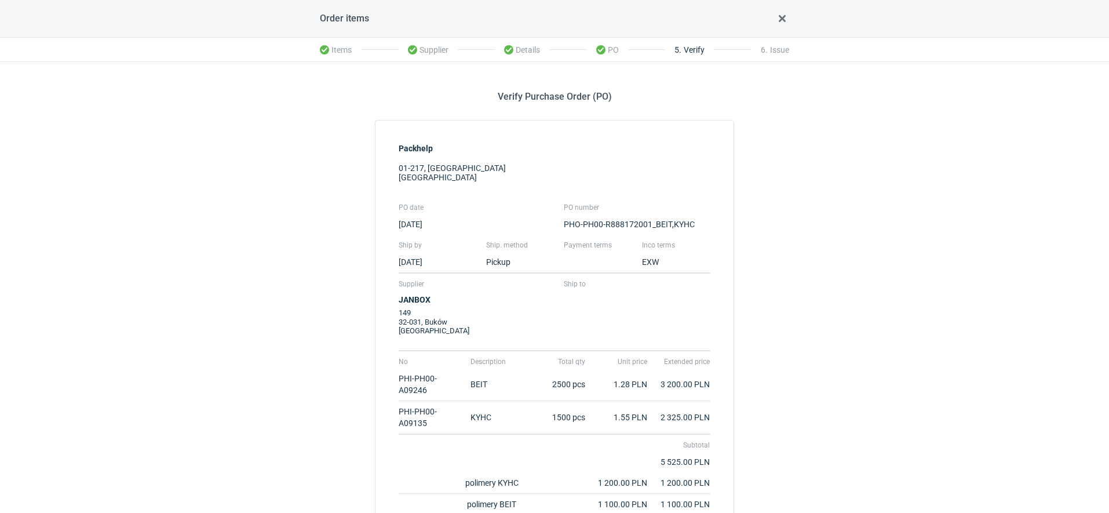
scroll to position [171, 0]
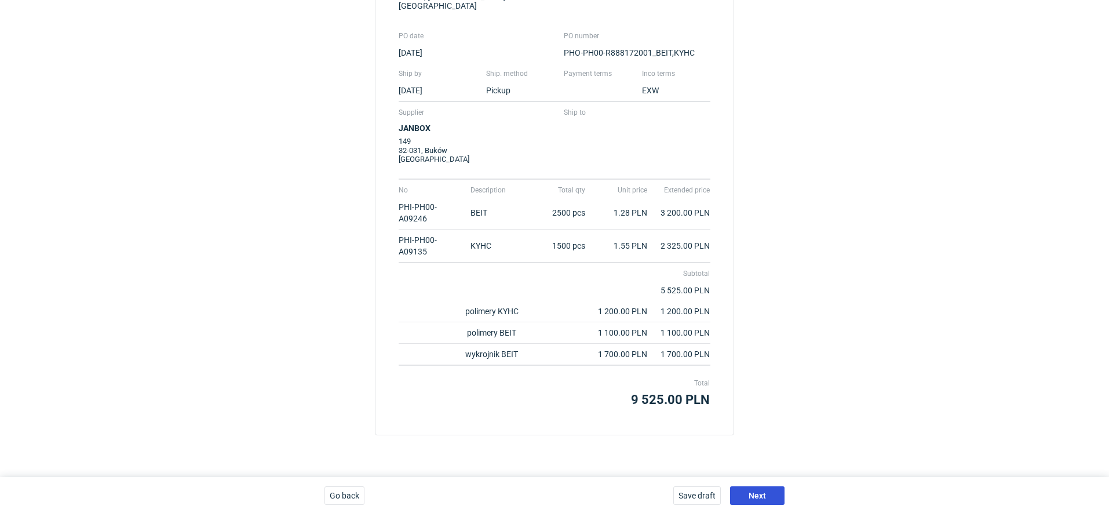
click at [751, 486] on button "Next" at bounding box center [757, 495] width 54 height 19
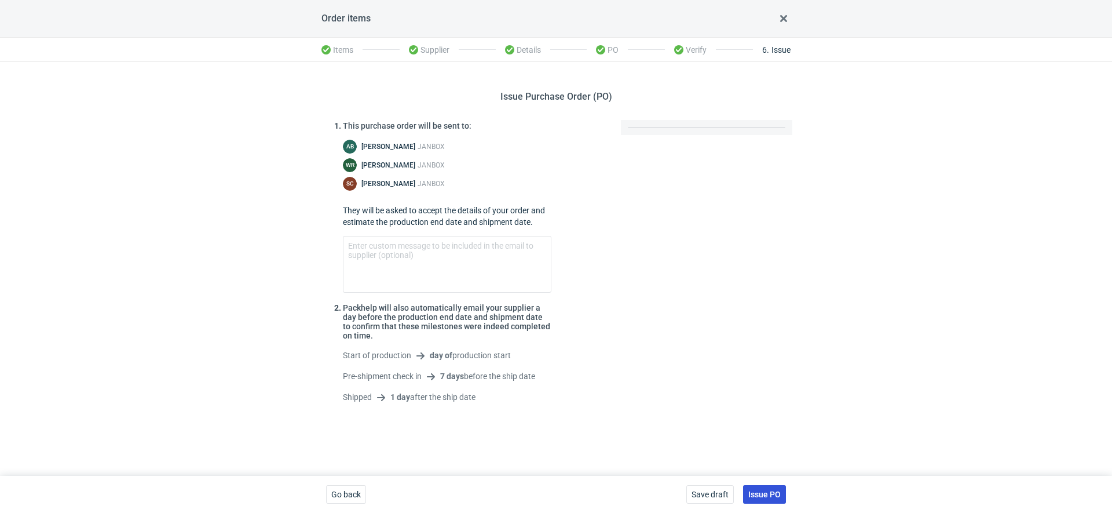
click at [758, 499] on button "Issue PO" at bounding box center [764, 494] width 43 height 19
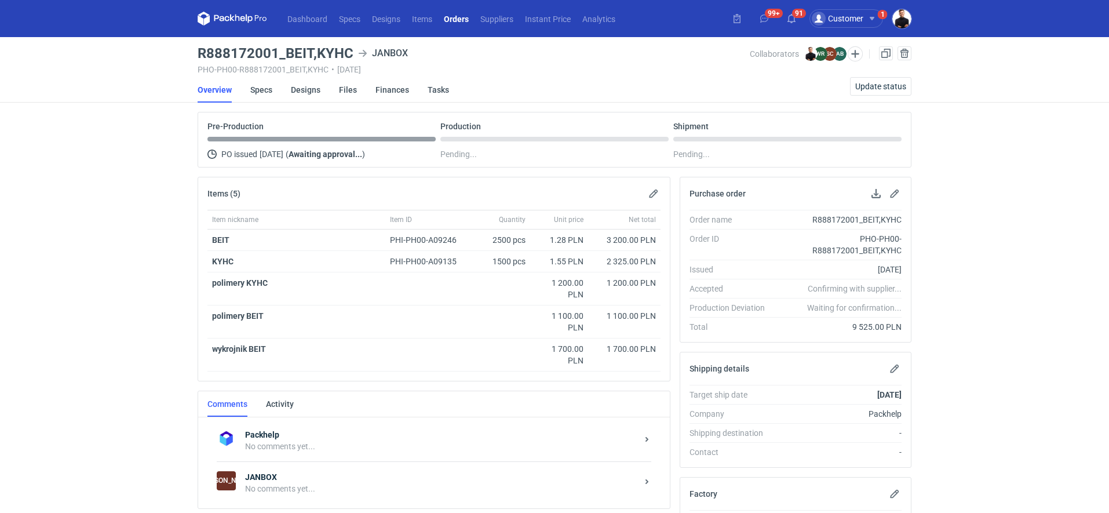
scroll to position [98, 0]
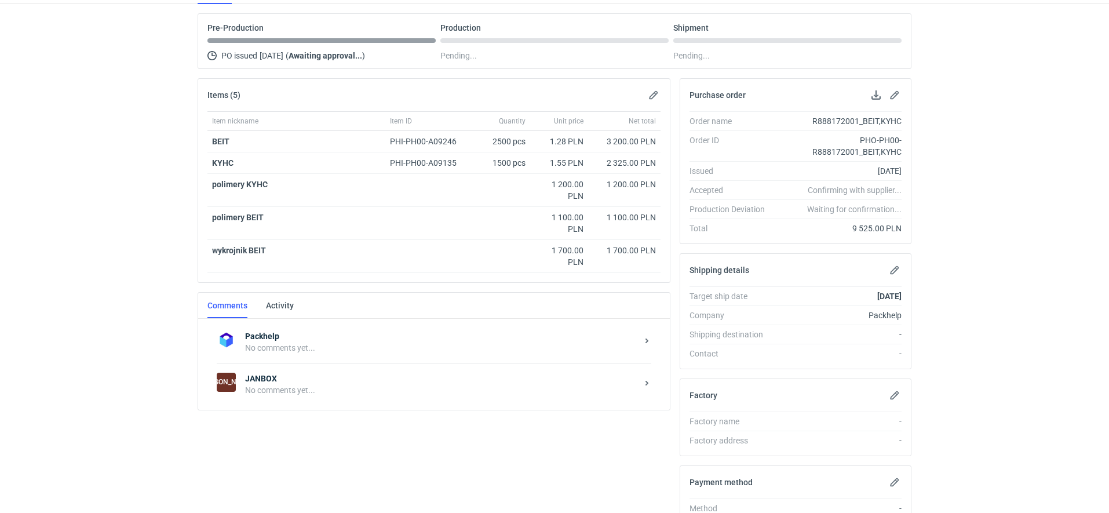
click at [317, 384] on div "No comments yet..." at bounding box center [441, 390] width 392 height 12
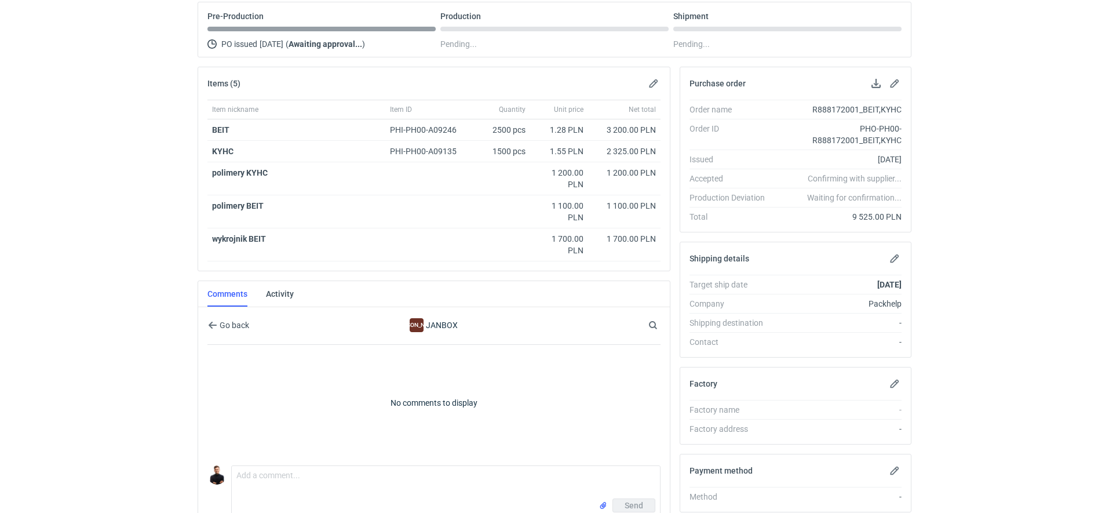
scroll to position [230, 0]
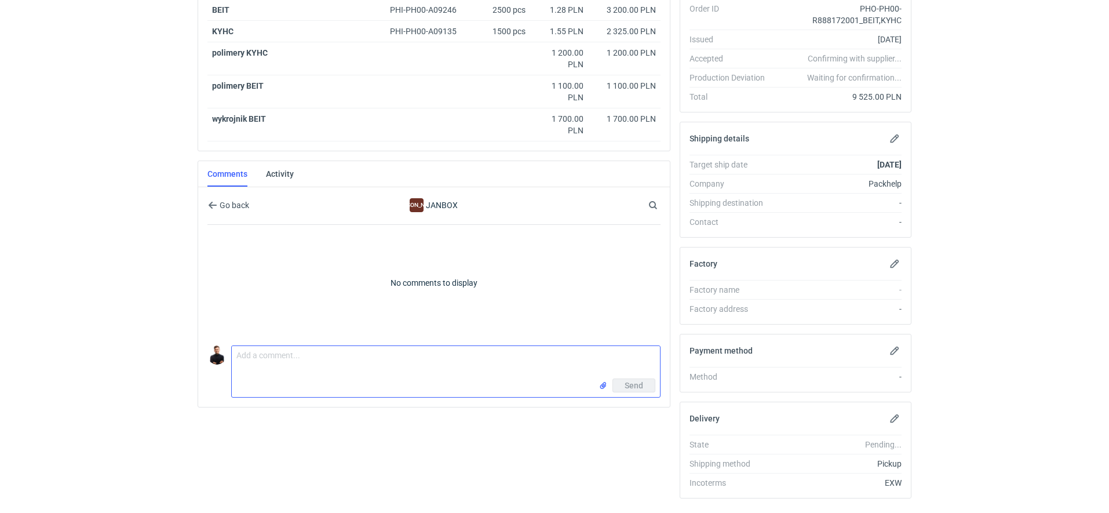
click at [306, 358] on textarea "Comment message" at bounding box center [446, 362] width 428 height 32
click at [573, 353] on textarea "Cześć Sylwia, zamówienie które dogrywaliście z Sebastianem, druk wg próbek kolo…" at bounding box center [446, 362] width 428 height 32
click at [648, 355] on textarea "Cześć Sylwia, zamówienie które dogrywaliście z Sebastianem, druk wg próbek kolo…" at bounding box center [446, 362] width 428 height 32
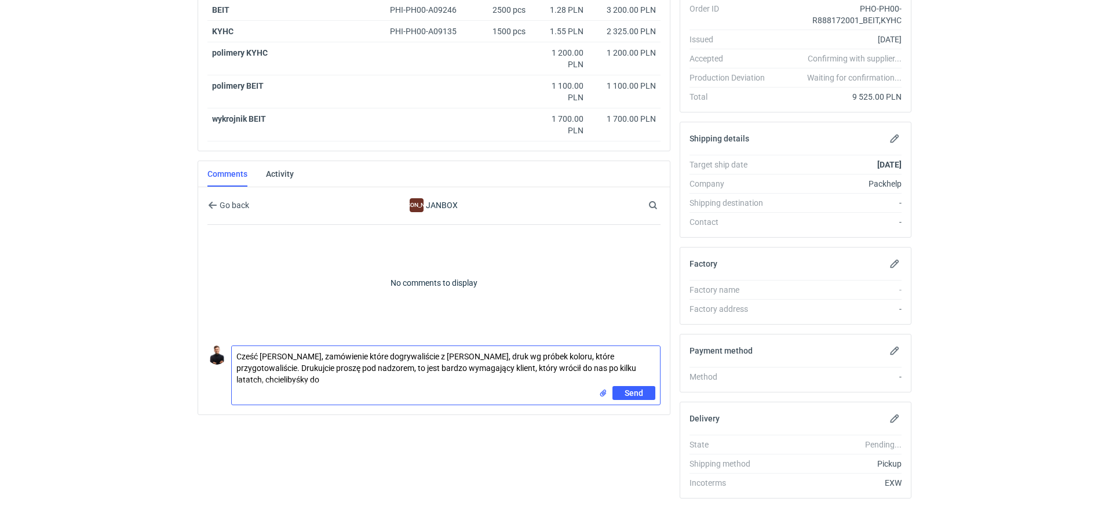
scroll to position [0, 0]
click at [640, 363] on textarea "Cześć Sylwia, zamówienie które dogrywaliście z Sebastianem, druk wg próbek kolo…" at bounding box center [446, 366] width 428 height 40
click at [587, 360] on textarea "Cześć Sylwia, zamówienie które dogrywaliście z Sebastianem, druk wg próbek kolo…" at bounding box center [446, 366] width 428 height 40
click at [430, 374] on textarea "Cześć Sylwia, zamówienie które dogrywaliście z Sebastianem, druk wg próbek kolo…" at bounding box center [446, 366] width 428 height 40
click at [556, 371] on textarea "Cześć Sylwia, zamówienie które dogrywaliście z Sebastianem, druk wg próbek kolo…" at bounding box center [446, 366] width 428 height 40
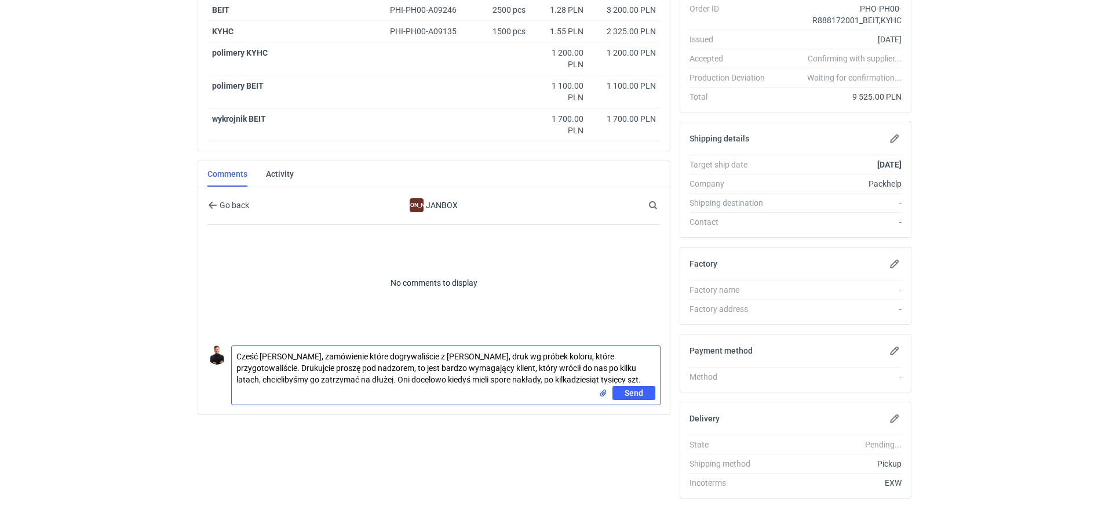
type textarea "Cześć Sylwia, zamówienie które dogrywaliście z Sebastianem, druk wg próbek kolo…"
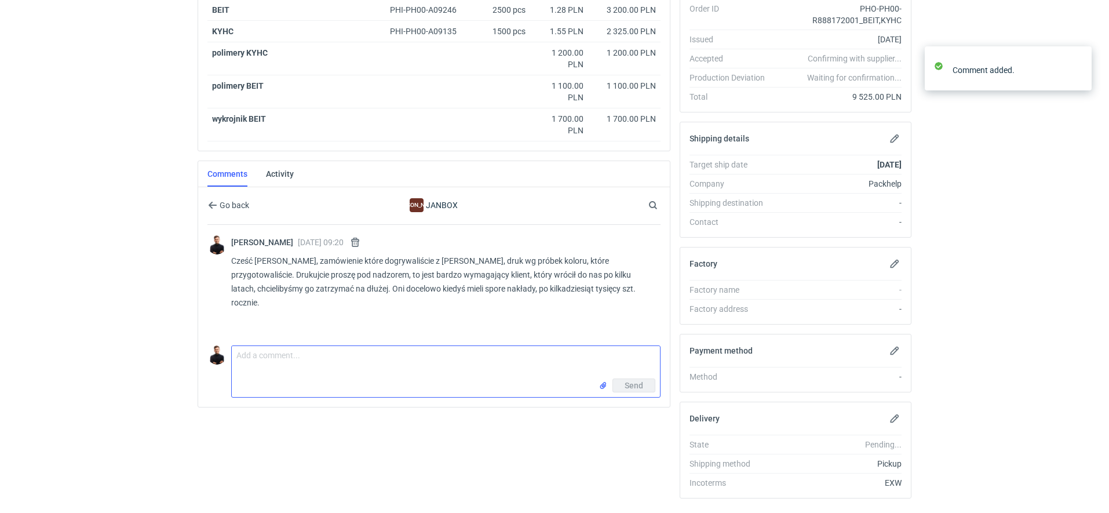
click at [453, 351] on textarea "Comment message" at bounding box center [446, 362] width 428 height 32
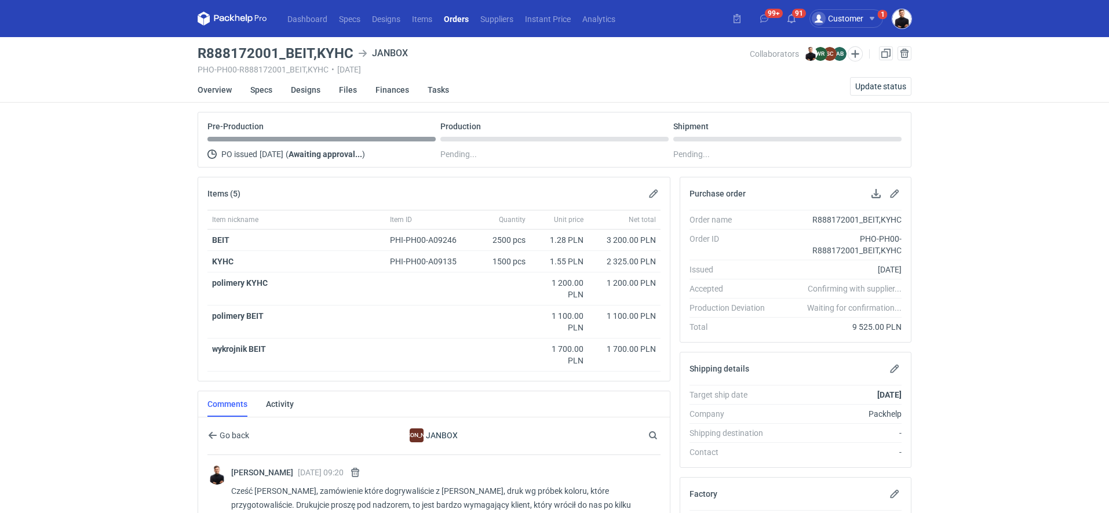
click at [908, 11] on img "button" at bounding box center [901, 18] width 19 height 19
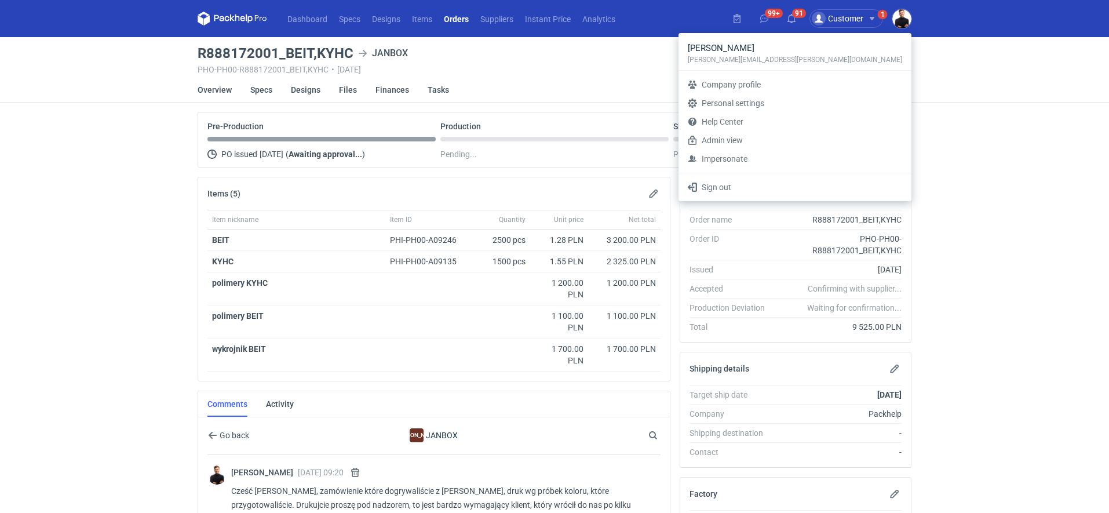
click at [973, 75] on div "Dashboard Specs Designs Items Orders Suppliers Instant Price Analytics 99+ 91 C…" at bounding box center [554, 256] width 1109 height 513
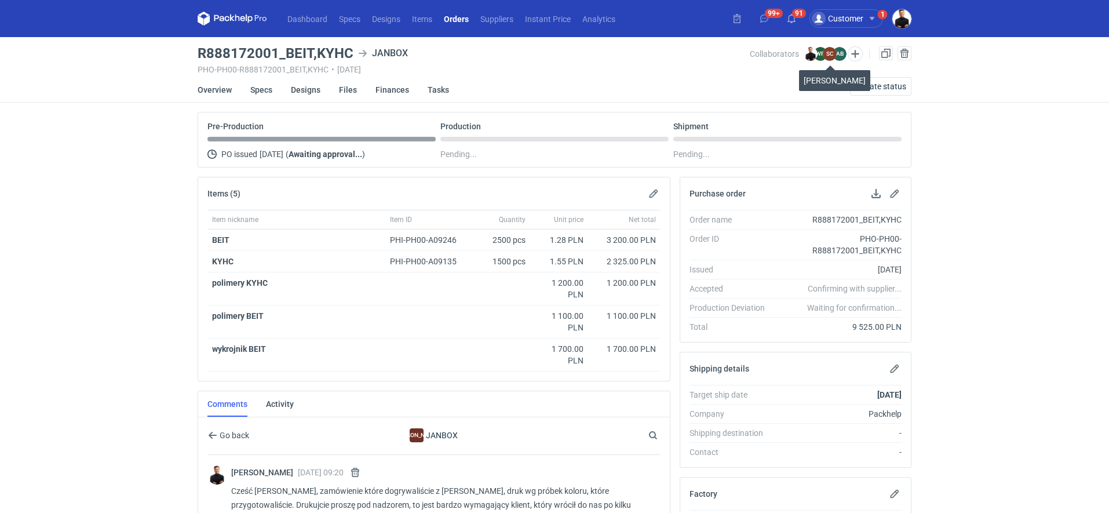
click at [832, 57] on figcaption "SC" at bounding box center [830, 54] width 14 height 14
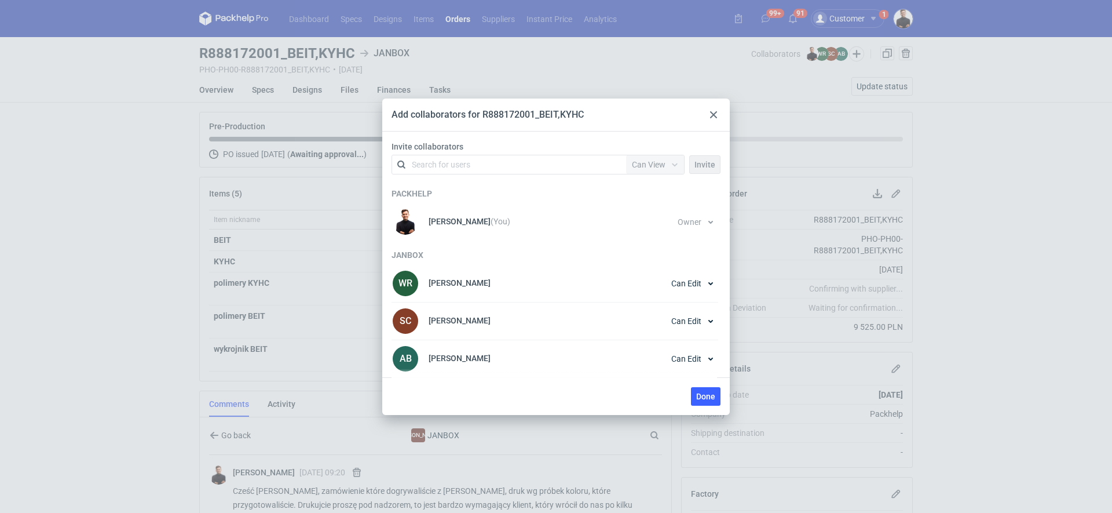
click at [861, 55] on div "Add collaborators for R888172001_BEIT,KYHC Invite collaborators Search for user…" at bounding box center [556, 256] width 1112 height 513
click at [540, 169] on div "Search for users" at bounding box center [507, 164] width 202 height 16
type input "seb"
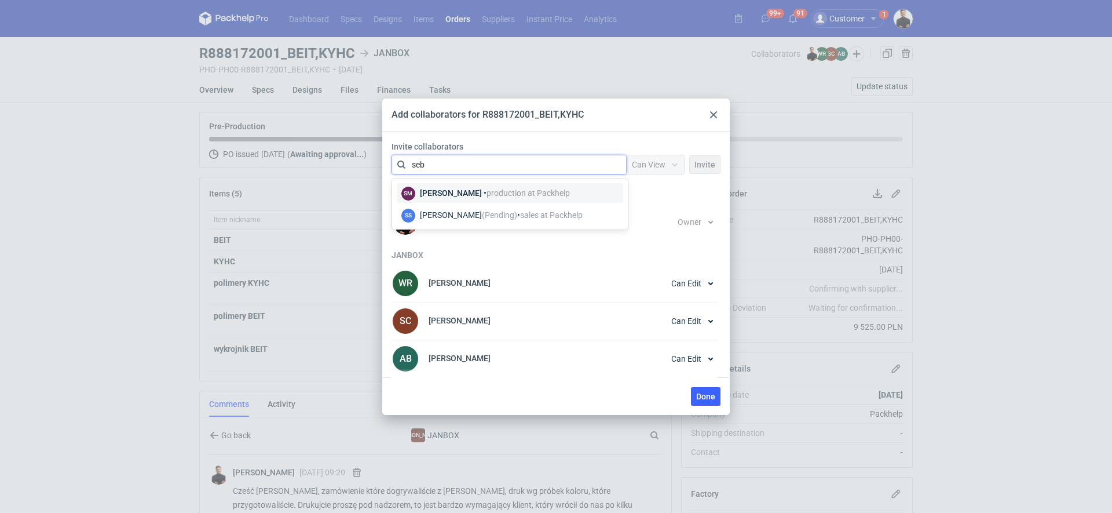
click at [478, 199] on div "SM Sebastian Markut • production at Packhelp" at bounding box center [485, 192] width 169 height 15
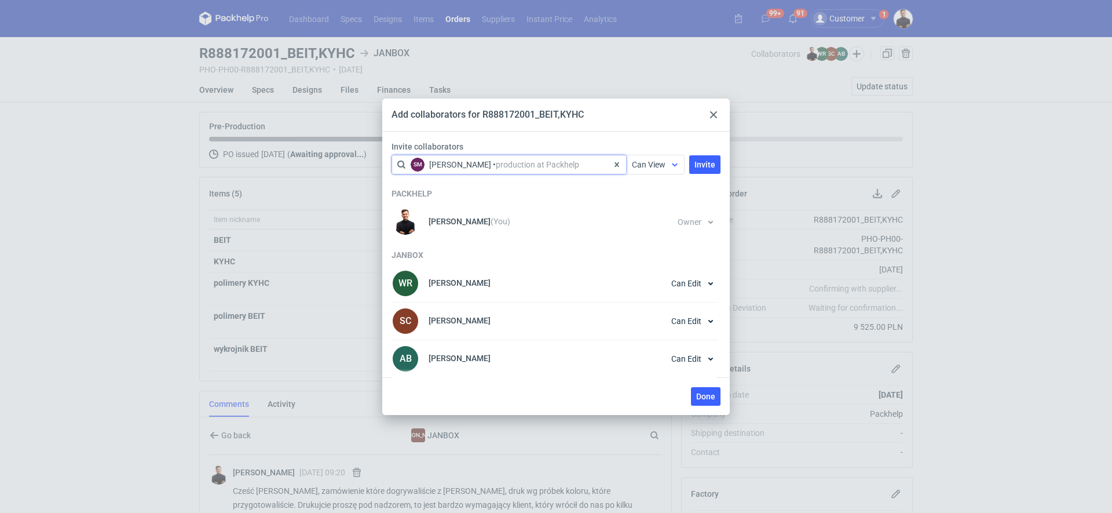
click at [653, 165] on span "Can View" at bounding box center [649, 164] width 34 height 9
click at [646, 228] on span "Owner" at bounding box center [649, 228] width 24 height 12
click at [710, 170] on button "Invite" at bounding box center [704, 164] width 31 height 19
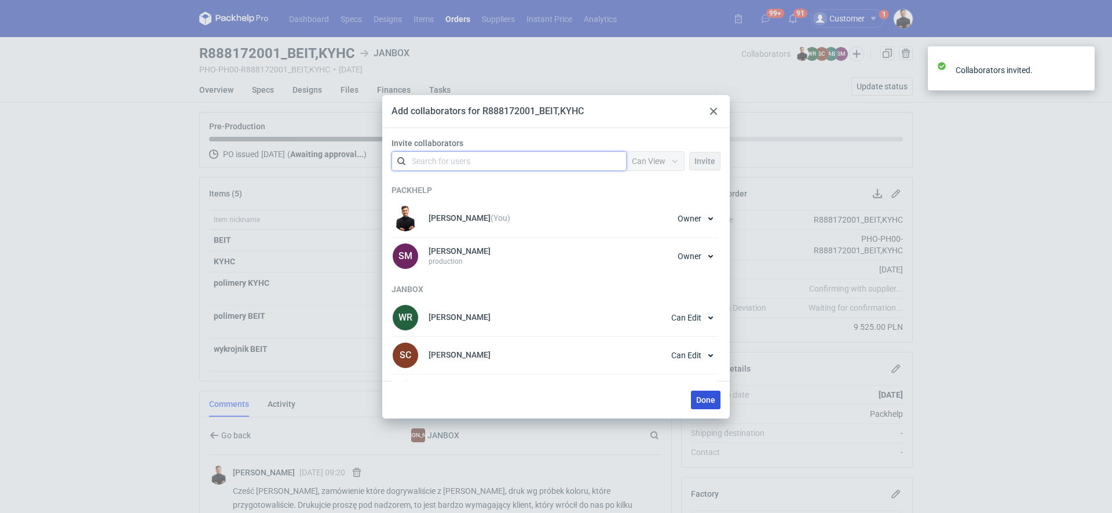
click at [702, 396] on span "Done" at bounding box center [705, 400] width 19 height 8
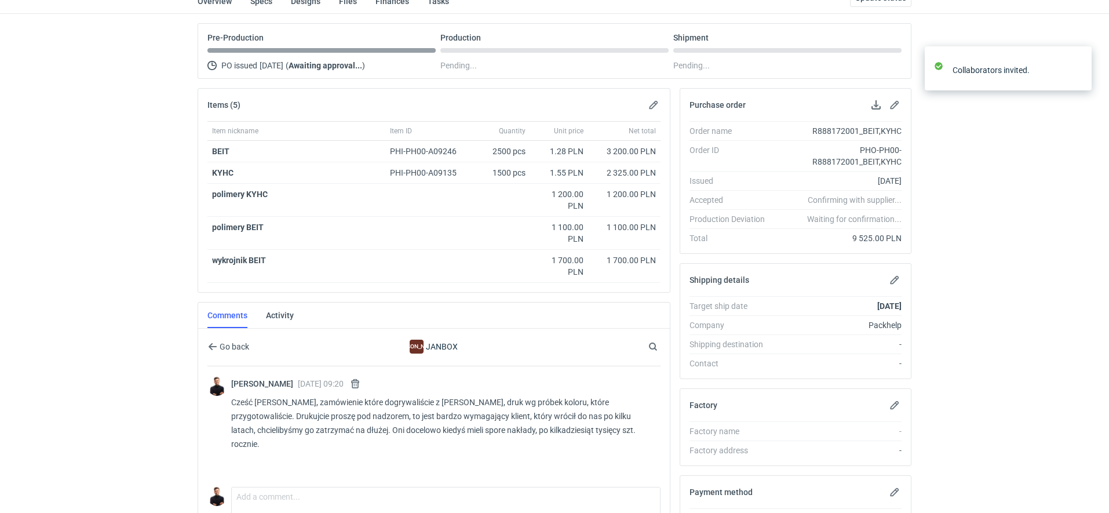
scroll to position [232, 0]
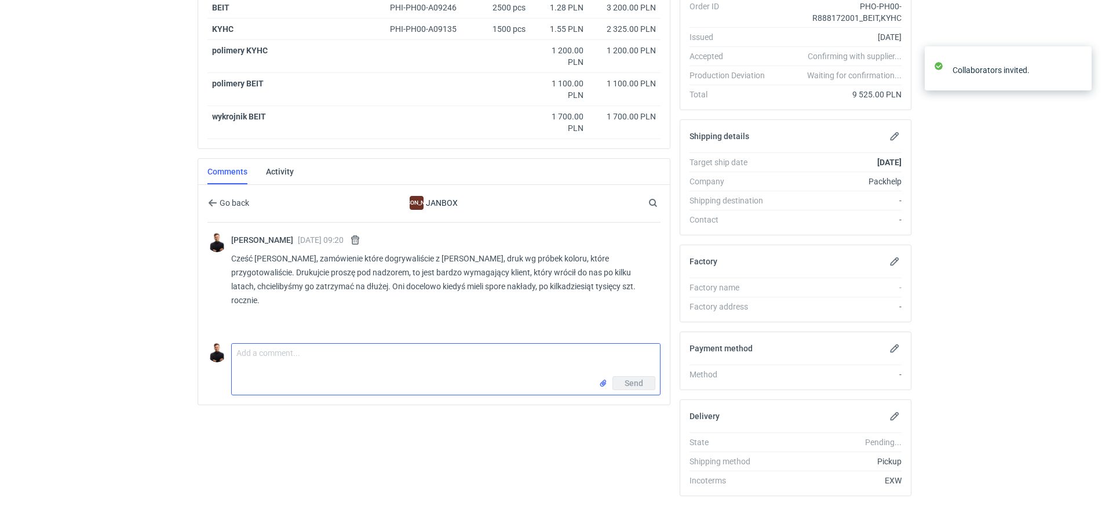
click at [410, 366] on textarea "Comment message" at bounding box center [446, 360] width 428 height 32
type textarea "z"
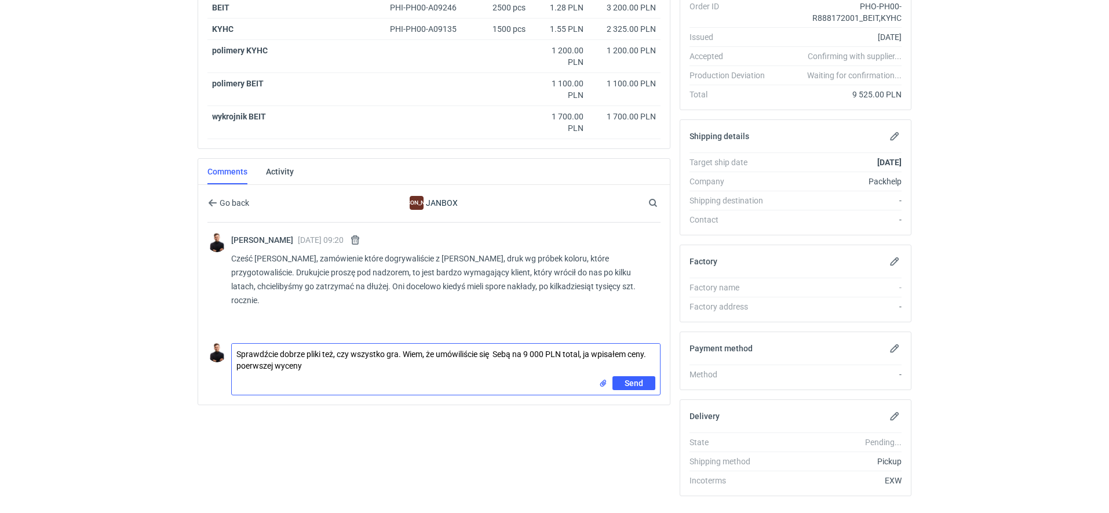
click at [243, 362] on textarea "Sprawdźcie dobrze pliki też, czy wszystko gra. Wiem, że umówiliście się Sebą na…" at bounding box center [446, 360] width 428 height 32
click at [342, 353] on textarea "Sprawdźcie dobrze pliki też, czy wszystko gra. Wiem, że umówiliście się Sebą na…" at bounding box center [446, 360] width 428 height 32
click at [326, 366] on textarea "Sprawdźcie dobrze pliki też, czy wszystko gra. Wiem, że umówiliście się Sebą na…" at bounding box center [446, 360] width 428 height 32
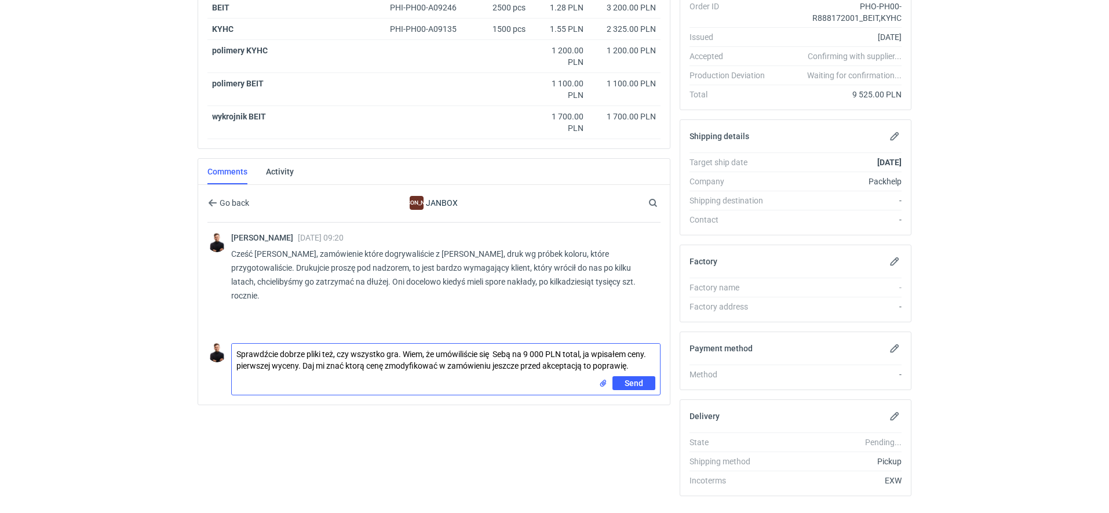
click at [359, 356] on textarea "Sprawdźcie dobrze pliki też, czy wszystko gra. Wiem, że umówiliście się Sebą na…" at bounding box center [446, 360] width 428 height 32
click at [499, 350] on textarea "Sprawdźcie dobrze pliki też, czy wszystko gra. Wiem, że umówiliście się Sebą na…" at bounding box center [446, 360] width 428 height 32
click at [465, 348] on textarea "Sprawdźcie dobrze pliki też, czy wszystko gra. Wiem, że umówiliście się Sebą na…" at bounding box center [446, 360] width 428 height 32
click at [301, 361] on textarea "Sprawdźcie dobrze pliki też, czy wszystko gra. Wiem, że ustaliliście z Sebą kwo…" at bounding box center [446, 364] width 428 height 40
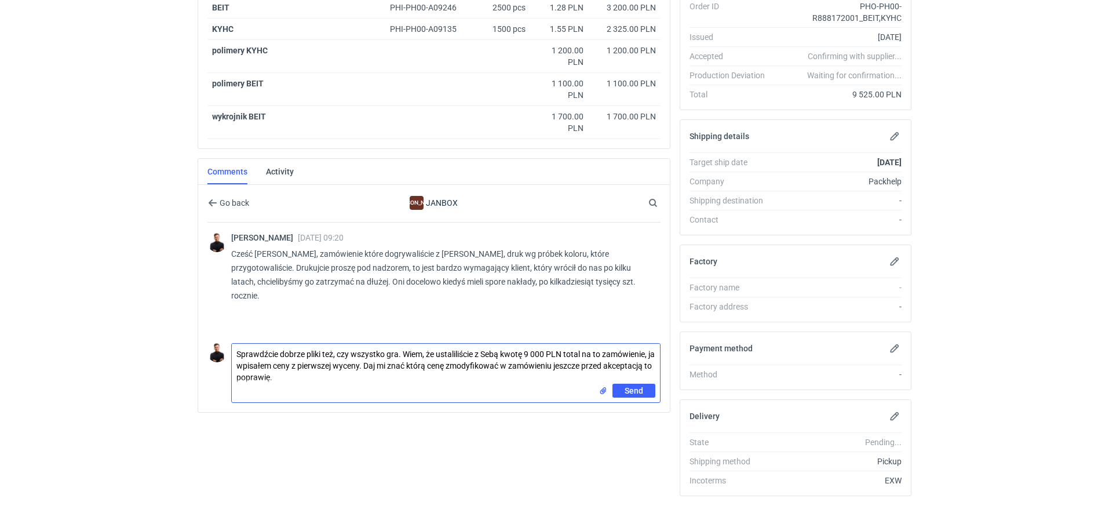
type textarea "Sprawdźcie dobrze pliki też, czy wszystko gra. Wiem, że ustaliliście z Sebą kwo…"
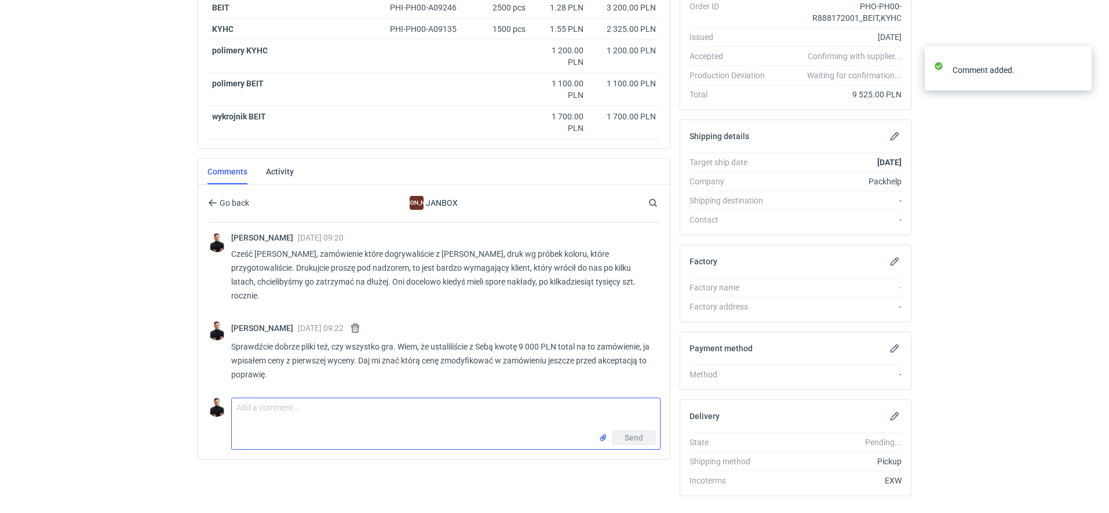
scroll to position [0, 0]
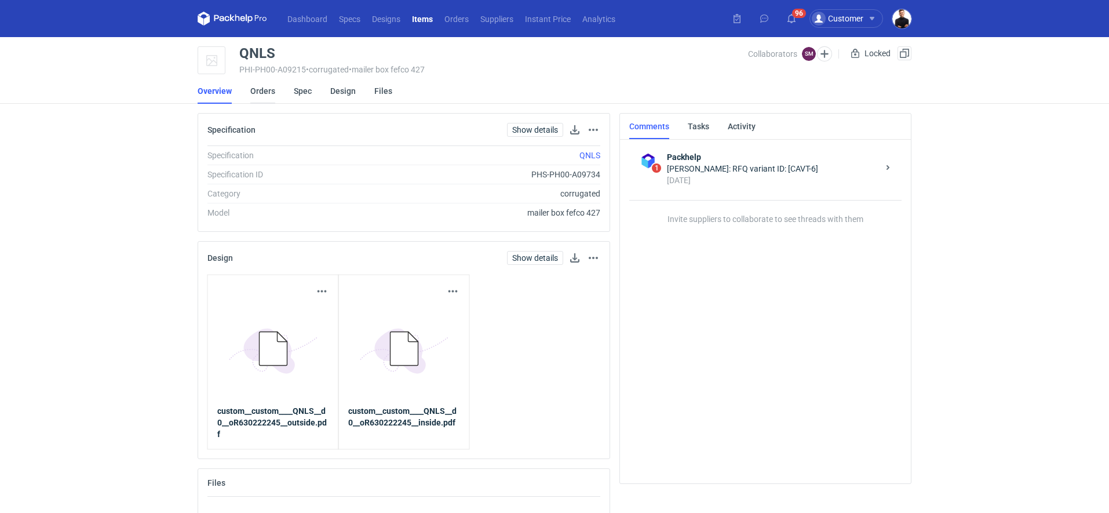
click at [271, 92] on link "Orders" at bounding box center [262, 90] width 25 height 25
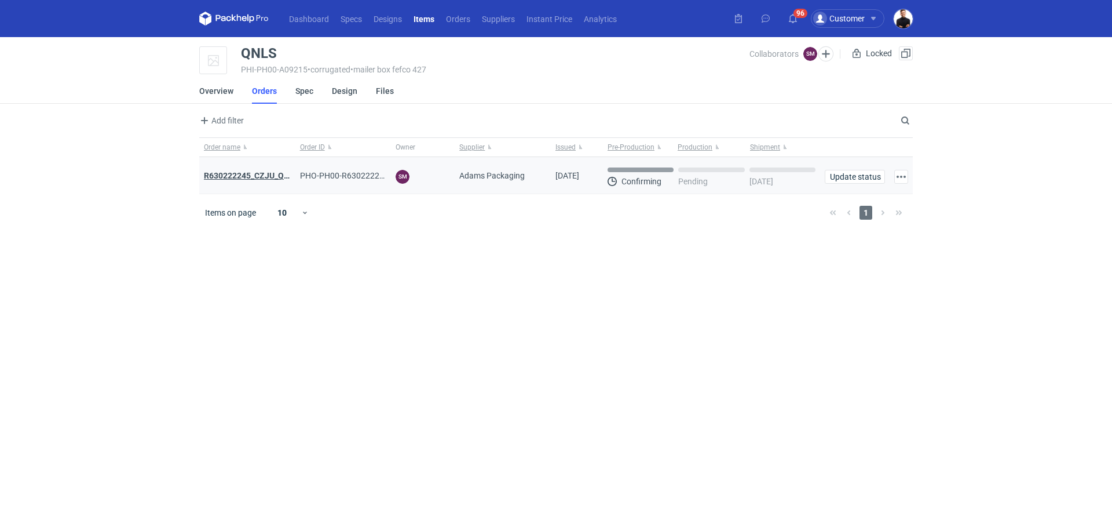
click at [279, 172] on strong "R630222245_CZJU_QNLS_PWUU" at bounding box center [265, 175] width 122 height 9
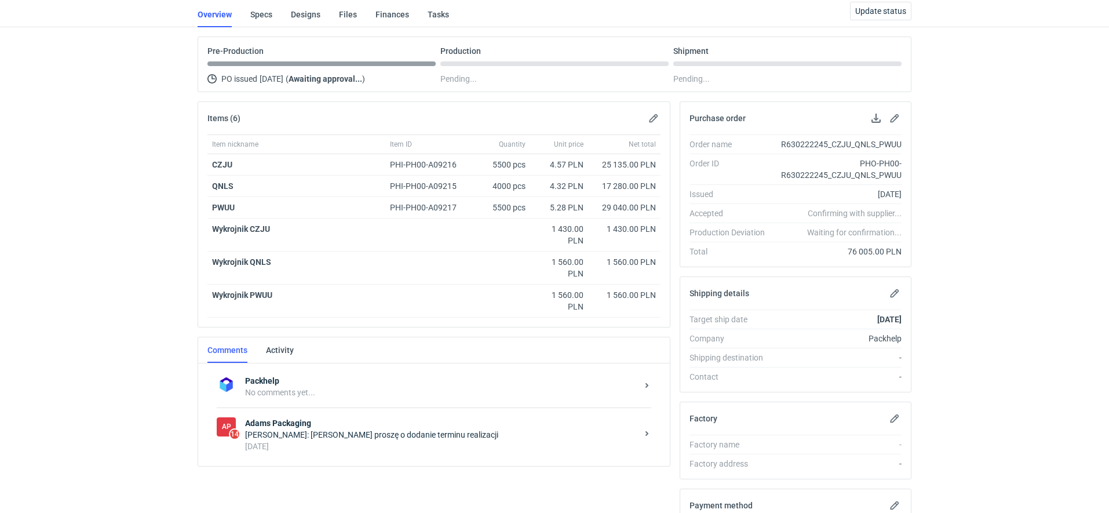
click at [356, 443] on div "3 days ago" at bounding box center [441, 446] width 392 height 12
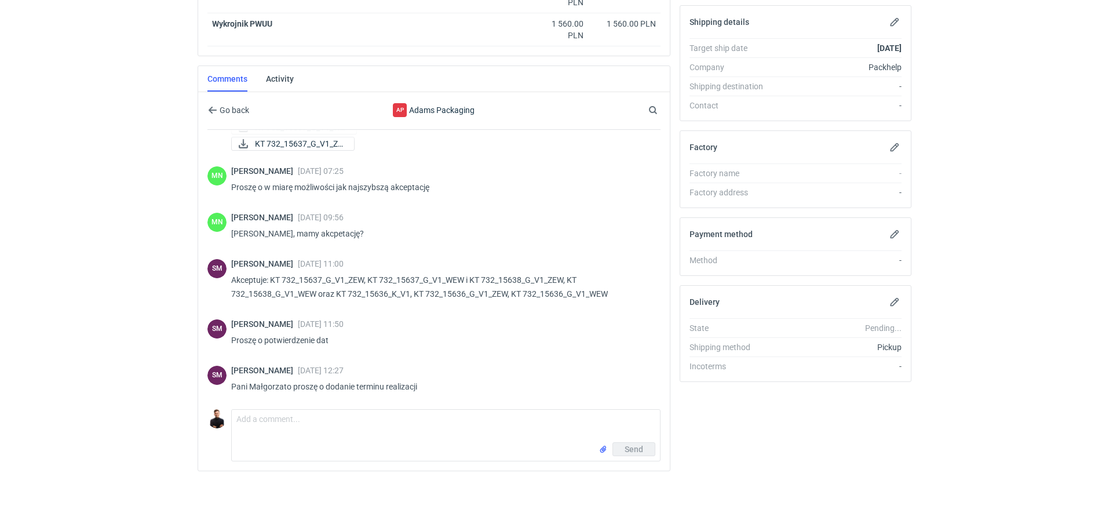
scroll to position [347, 0]
click at [349, 414] on textarea "Comment message" at bounding box center [446, 425] width 428 height 32
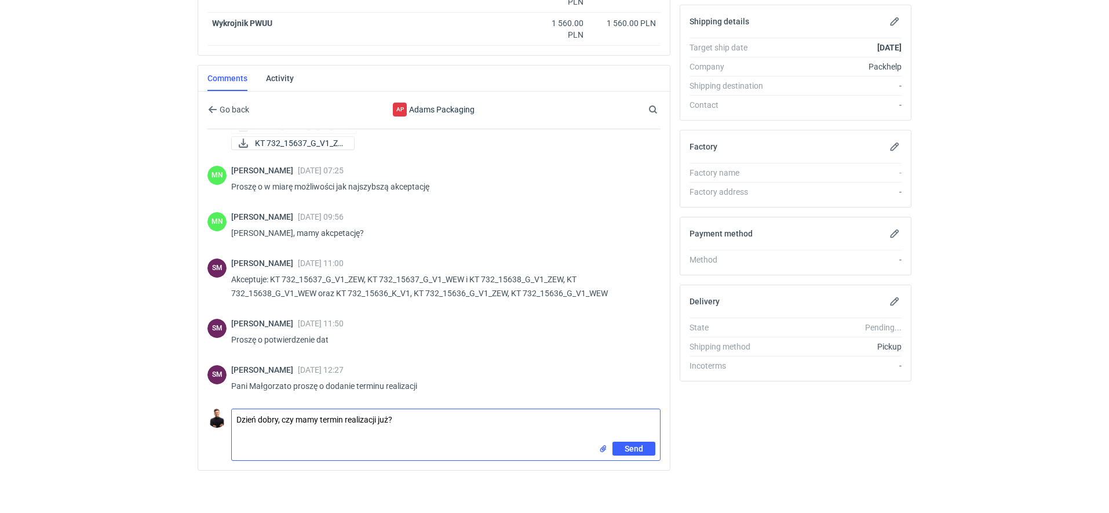
type textarea "Dzień dobry, czy mamy termin realizacji już?"
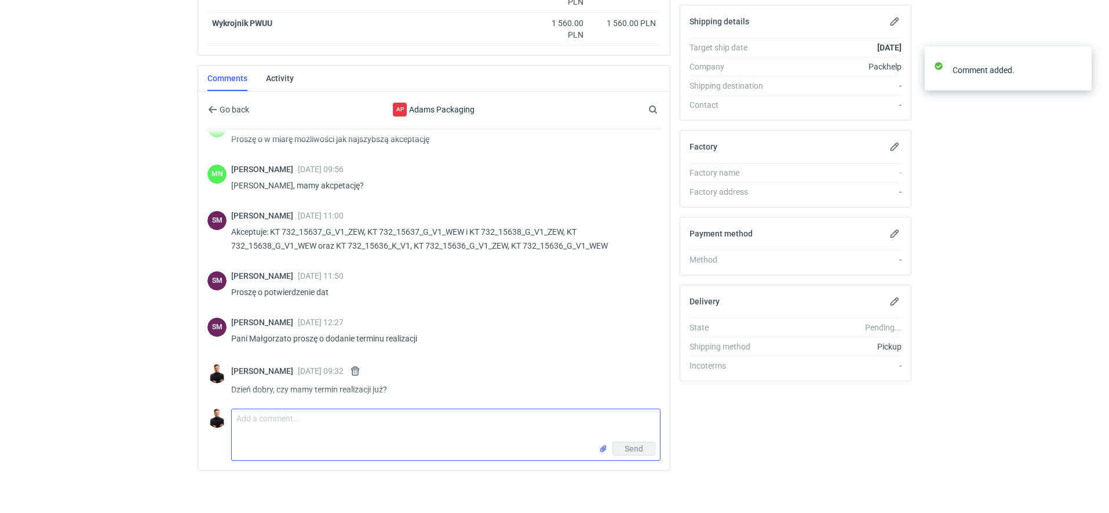
scroll to position [812, 0]
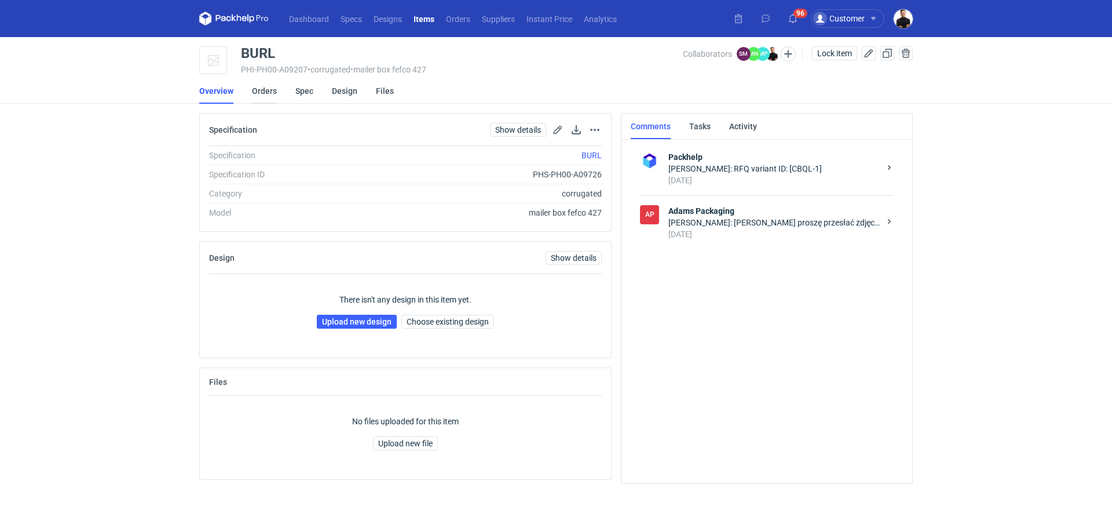
click at [275, 94] on link "Orders" at bounding box center [264, 90] width 25 height 25
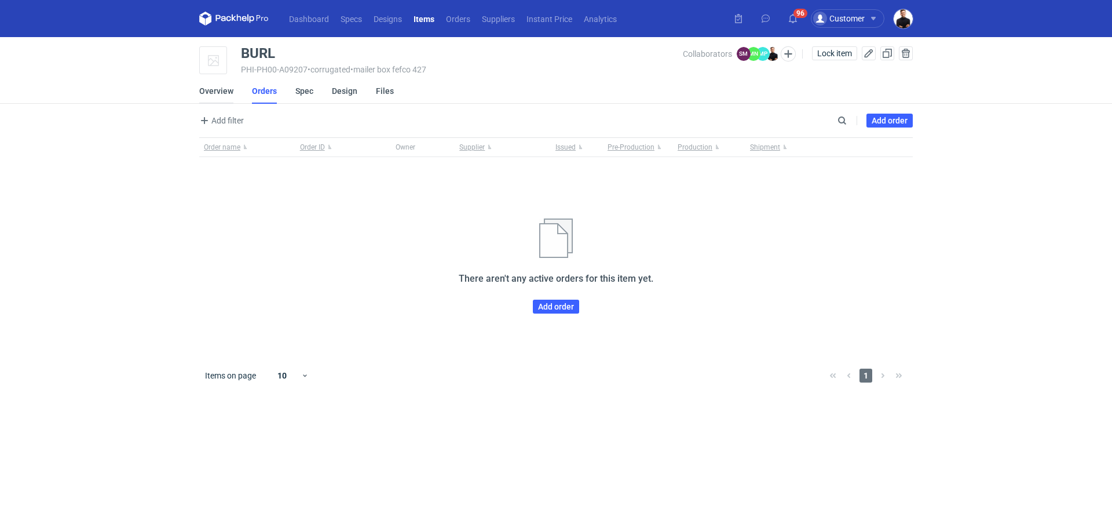
click at [226, 94] on link "Overview" at bounding box center [216, 90] width 34 height 25
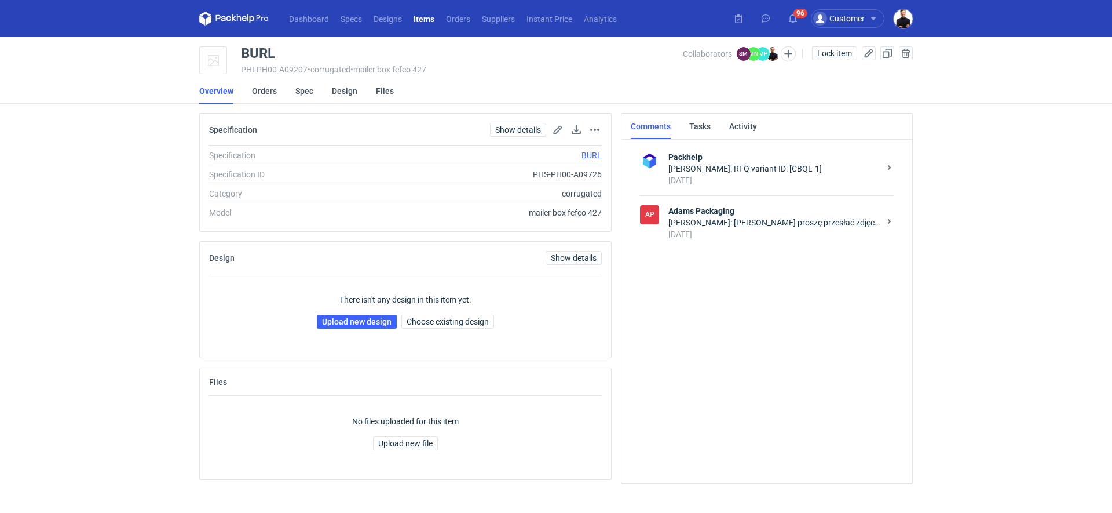
click at [761, 225] on div "Sebastian Markut: Pani Małgorzato proszę przesłać zdjęcia do Tomka Kubiaka tej …" at bounding box center [774, 223] width 211 height 12
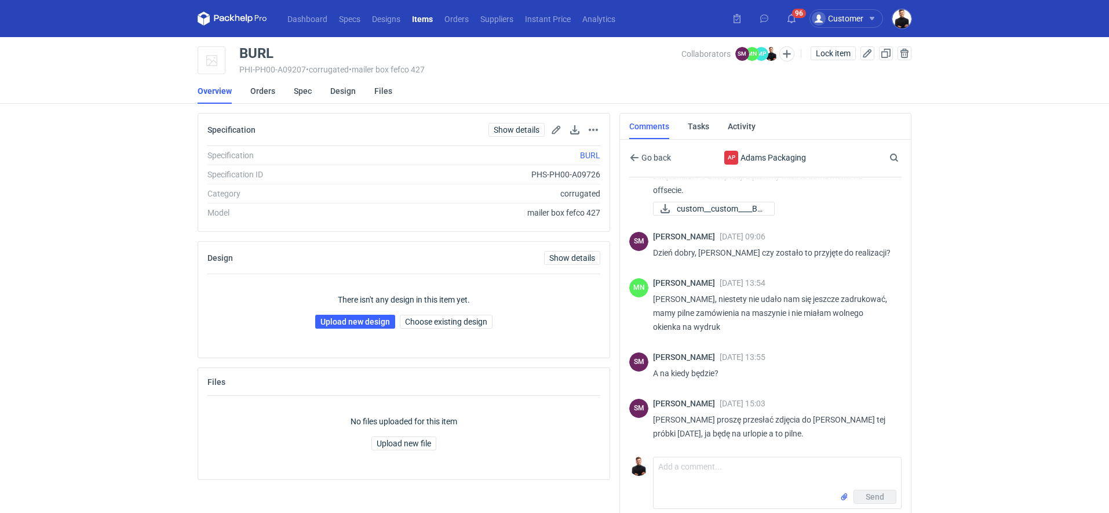
scroll to position [5, 0]
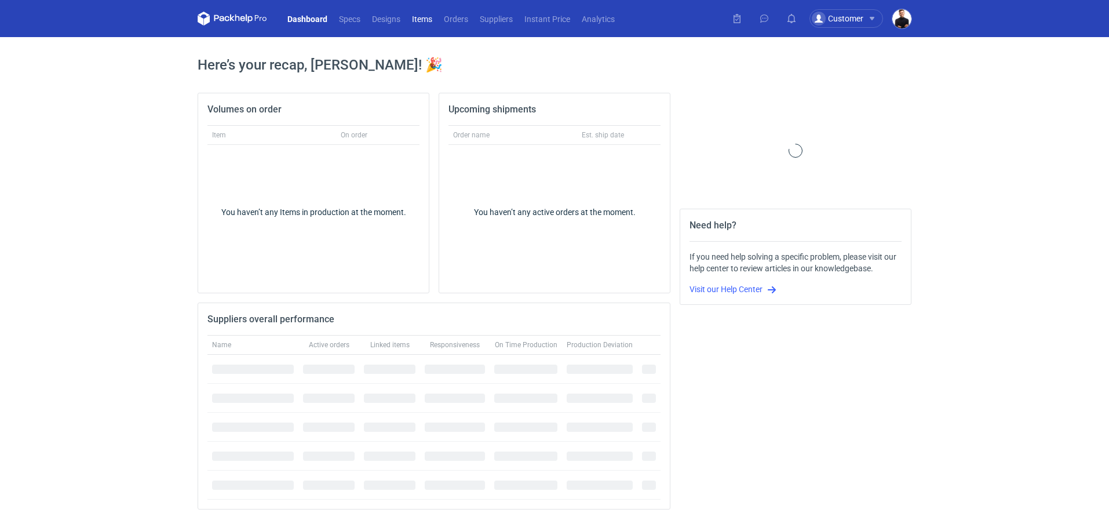
click at [430, 12] on link "Items" at bounding box center [422, 19] width 32 height 14
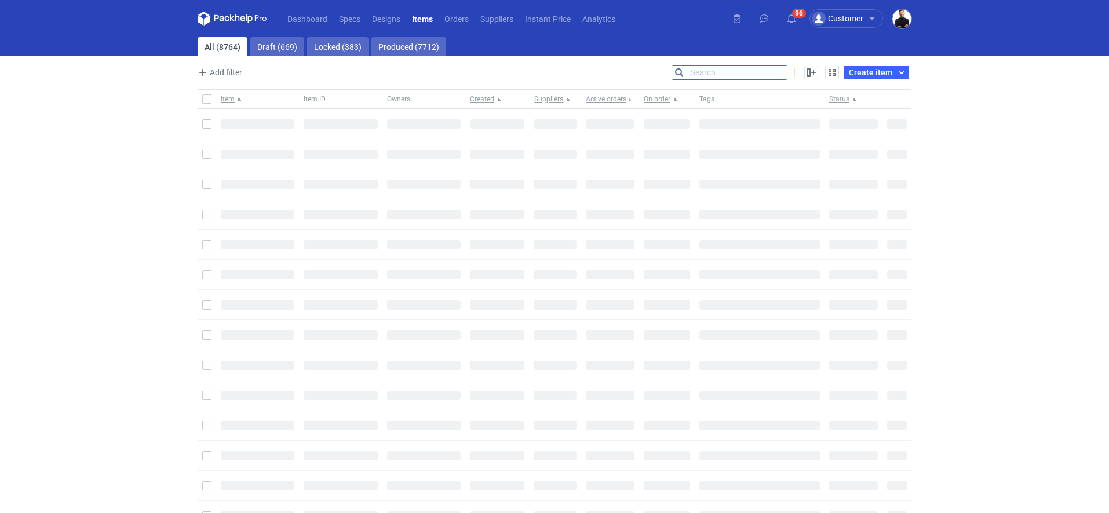
click at [781, 70] on input "Search" at bounding box center [729, 72] width 115 height 14
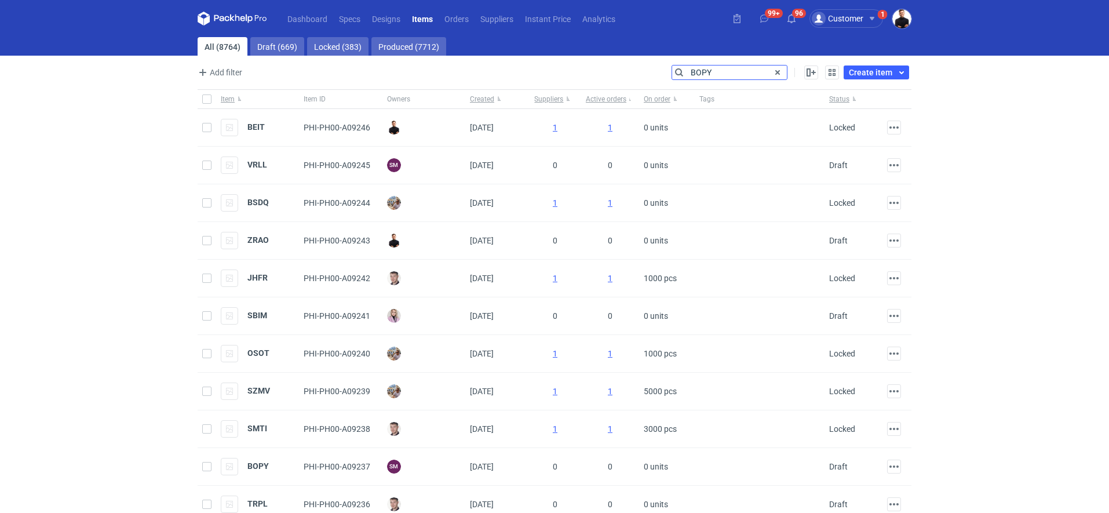
type input "BOPY"
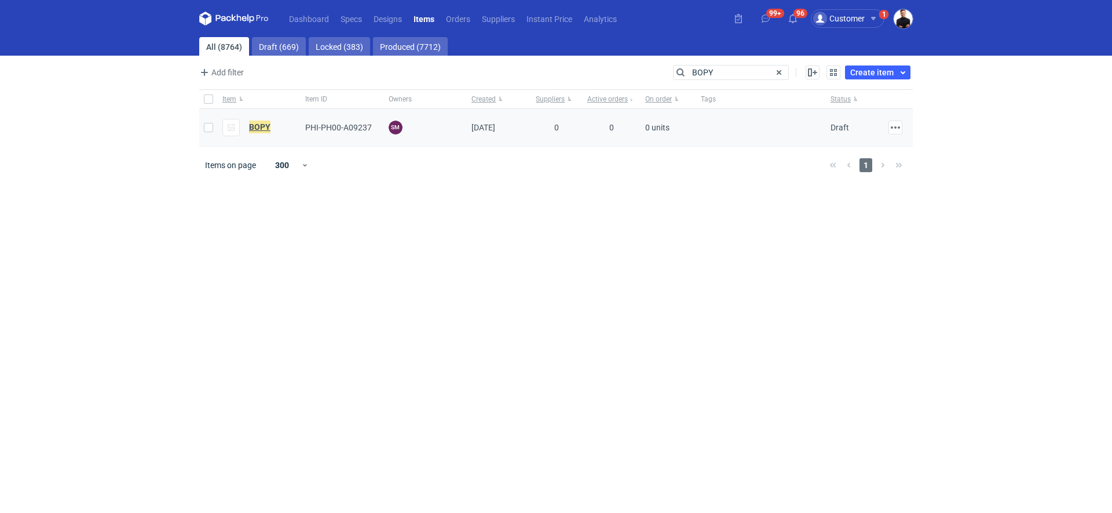
click at [256, 127] on em "BOPY" at bounding box center [259, 126] width 21 height 13
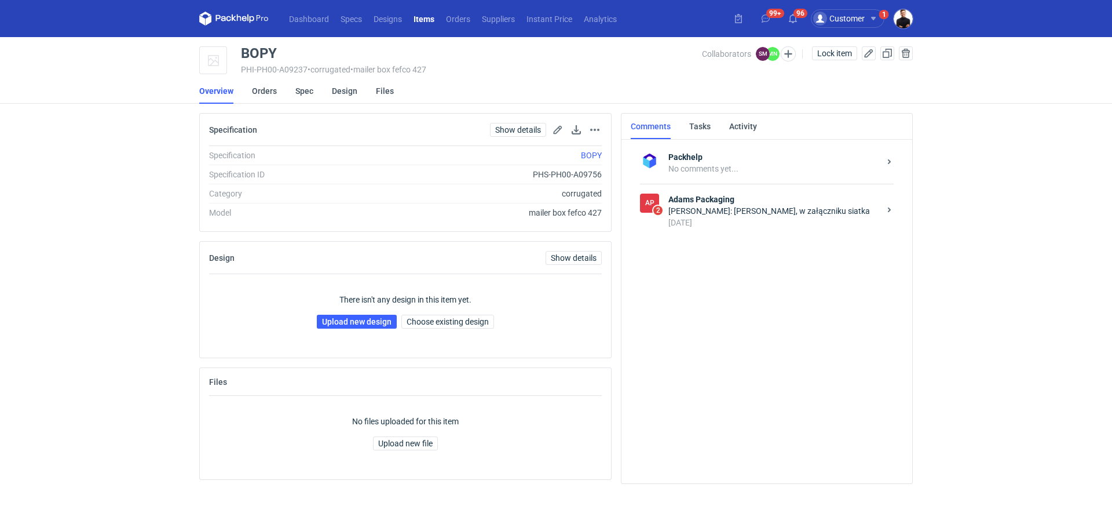
click at [732, 213] on div "Małgorzata Nowotna: Panie Sebastianie, w załączniku siatka" at bounding box center [774, 211] width 211 height 12
click at [730, 201] on strong "Adams Packaging" at bounding box center [774, 199] width 211 height 12
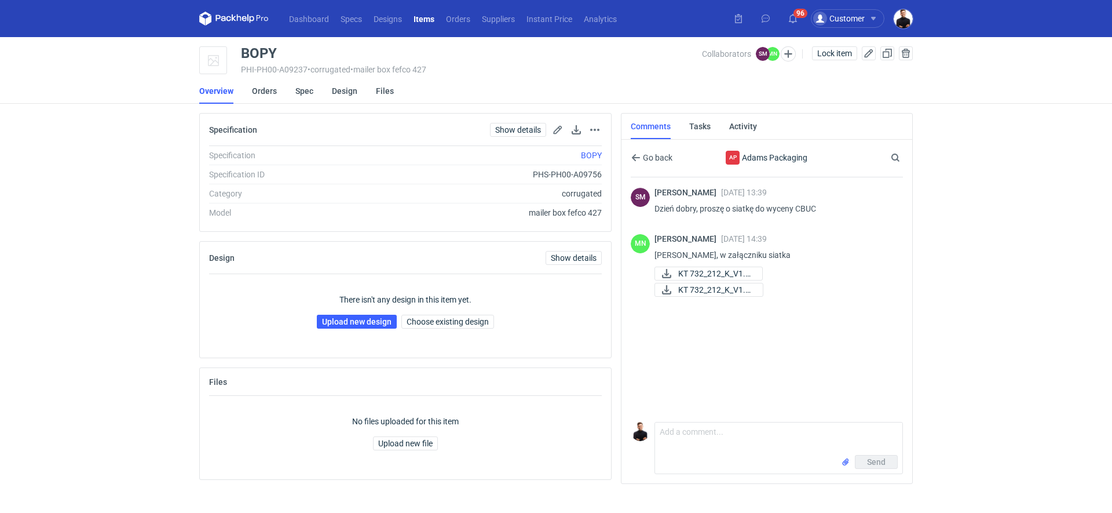
click at [750, 458] on div "Send" at bounding box center [778, 464] width 247 height 19
click at [746, 450] on textarea "Comment message" at bounding box center [778, 438] width 247 height 32
click at [695, 436] on textarea "Comment message" at bounding box center [778, 438] width 247 height 32
type textarea "P"
click at [339, 90] on link "Design" at bounding box center [344, 90] width 25 height 25
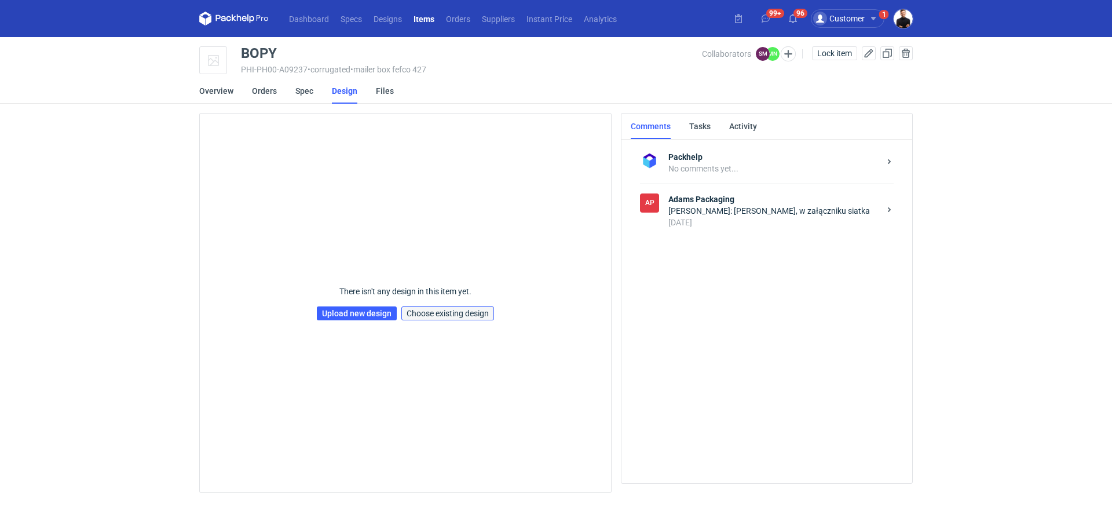
click at [474, 312] on span "Choose existing design" at bounding box center [448, 313] width 82 height 8
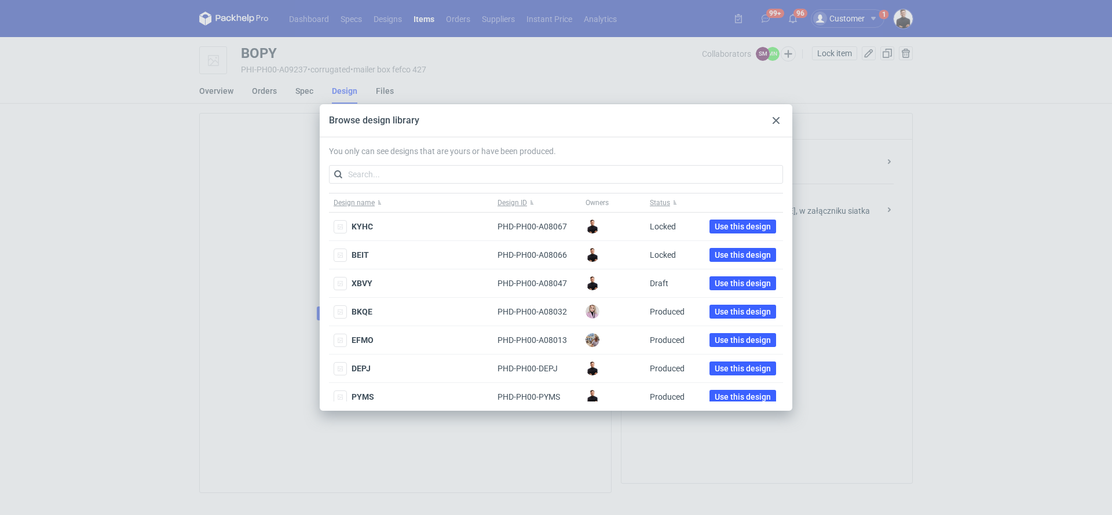
click at [780, 120] on div at bounding box center [776, 121] width 14 height 14
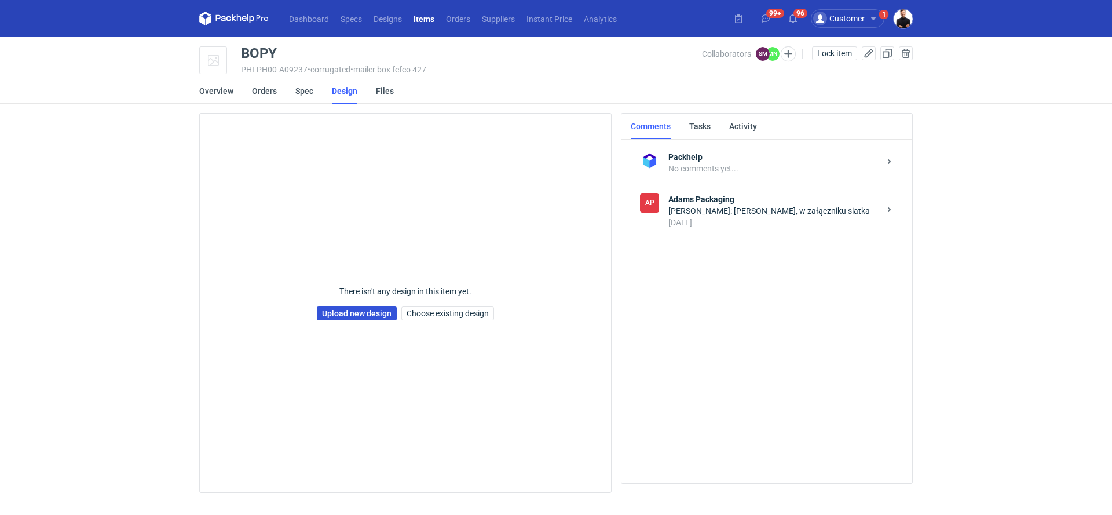
click at [335, 312] on link "Upload new design" at bounding box center [357, 313] width 80 height 14
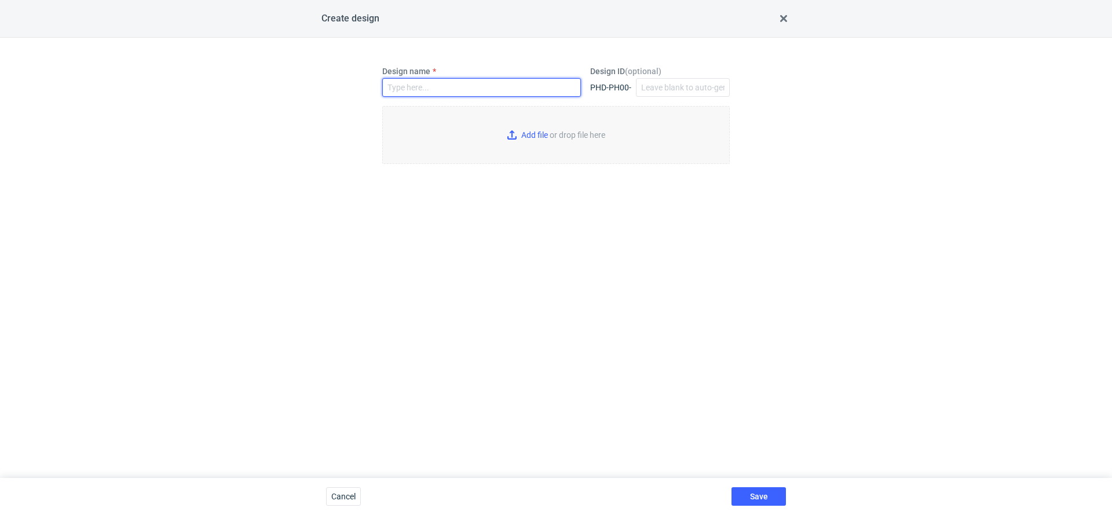
click at [459, 88] on input "Design name" at bounding box center [481, 87] width 199 height 19
drag, startPoint x: 468, startPoint y: 92, endPoint x: 297, endPoint y: 71, distance: 172.2
click at [297, 71] on div "Design name BOPY Design ID ( optional ) PHD-PH00- Add file or drop file here" at bounding box center [556, 258] width 1112 height 440
type input "BOPY"
click at [666, 80] on input "Design ID ( optional )" at bounding box center [683, 87] width 94 height 19
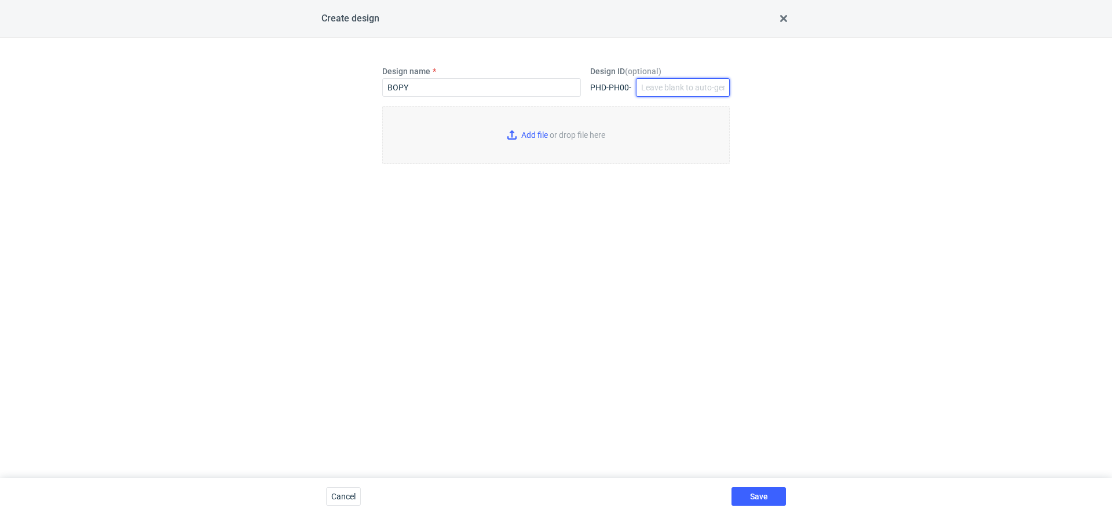
paste input "BOPY"
type input "BOPY"
click at [581, 133] on input "Add file or drop file here" at bounding box center [556, 135] width 348 height 58
type input "C:\fakepath\Natura_2025_11_Pudelko_MysteryBox_BlackFriday_print (2) (1).pdf"
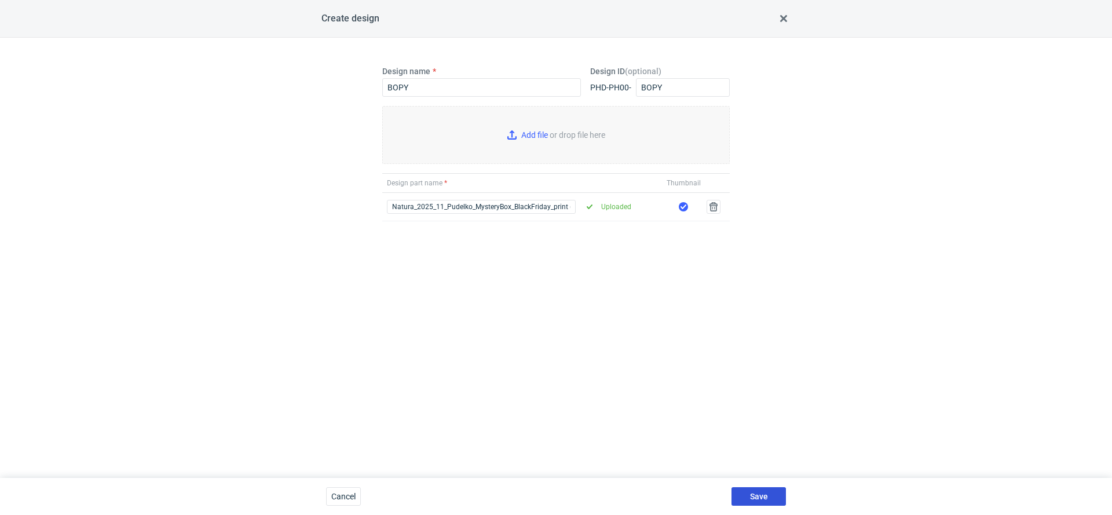
click at [743, 493] on button "Save" at bounding box center [759, 496] width 54 height 19
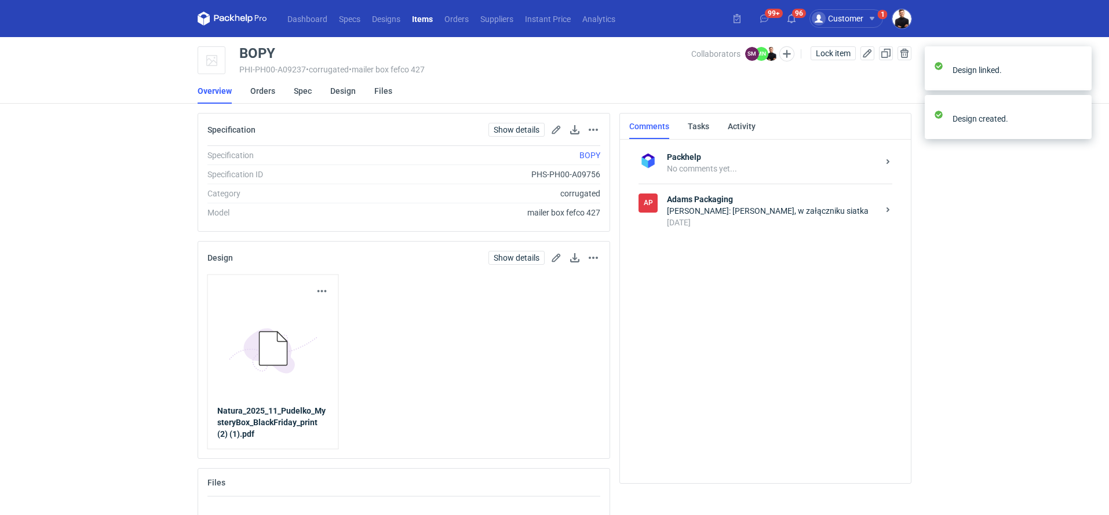
click at [709, 205] on div "Małgorzata Nowotna: Panie Sebastianie, w załączniku siatka" at bounding box center [772, 211] width 211 height 12
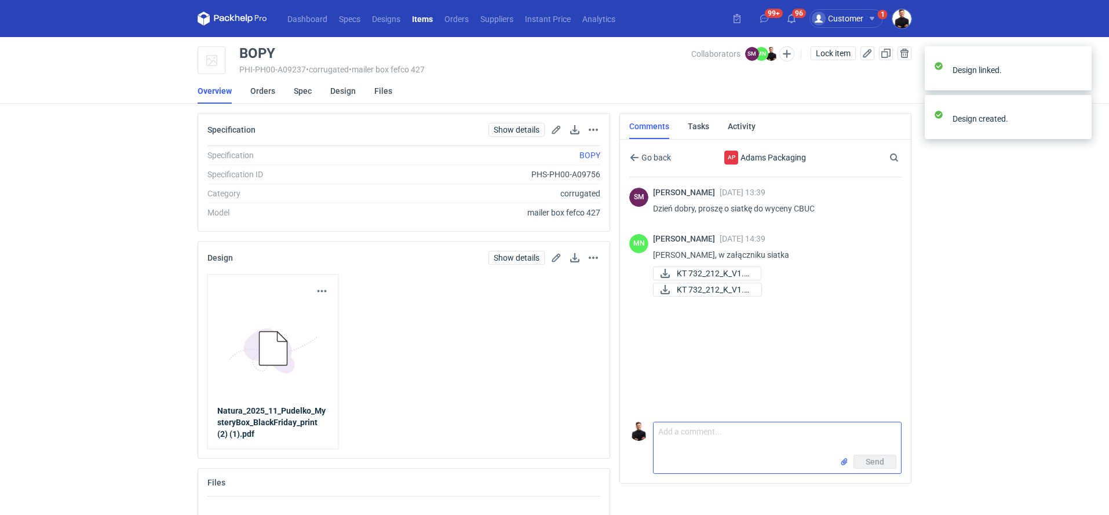
click at [688, 432] on textarea "Comment message" at bounding box center [776, 438] width 247 height 32
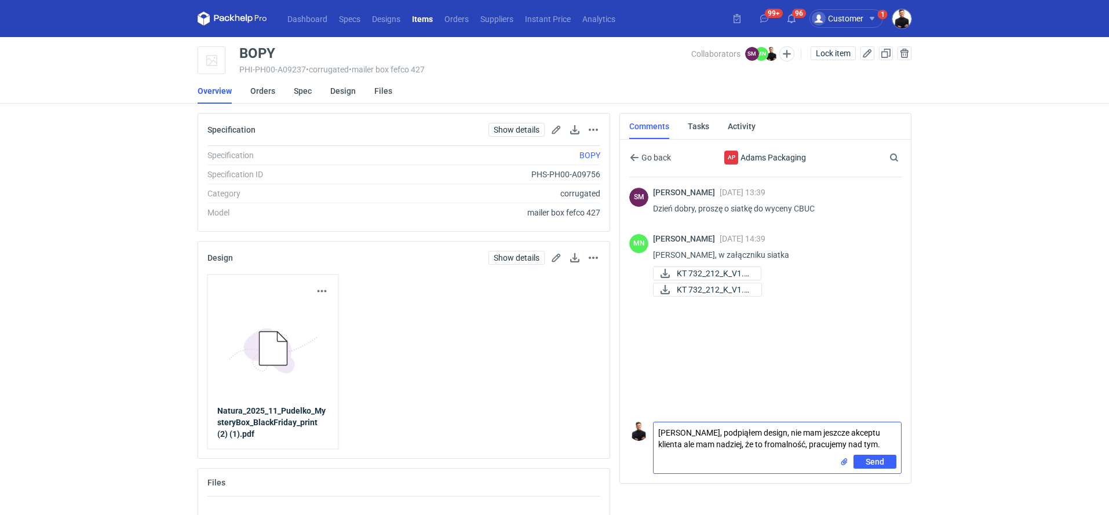
click at [772, 443] on textarea "Pani Małgorzato, podpiąłem design, nie mam jeszcze akceptu klienta ale mam nadz…" at bounding box center [776, 438] width 247 height 32
click at [897, 445] on textarea "Pani Małgorzato, podpiąłem design, nie mam jeszcze akceptu klienta ale mam nadz…" at bounding box center [776, 438] width 247 height 32
type textarea "Pani Małgorzato, podpiąłem design, nie mam jeszcze akceptu klienta ale mam nadz…"
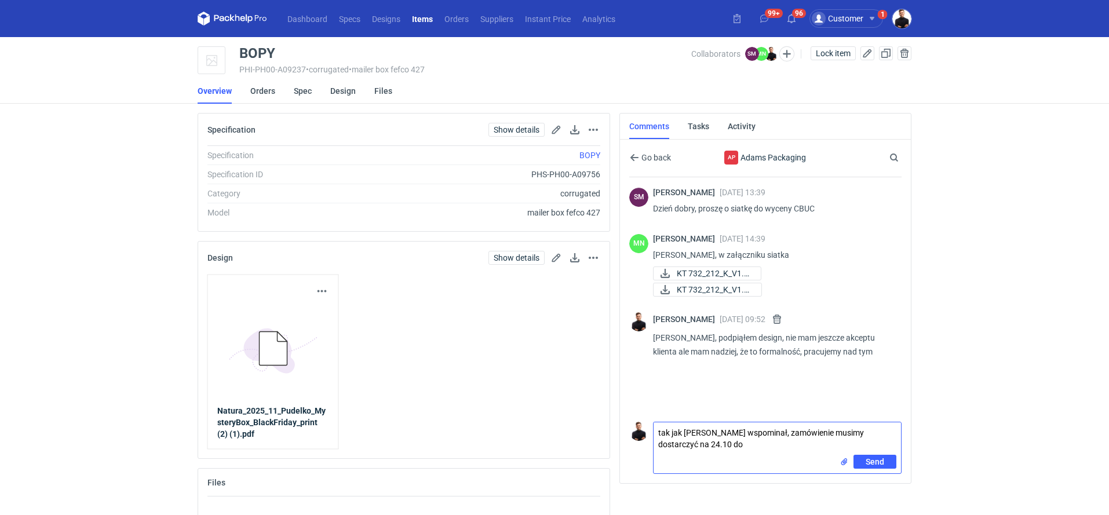
paste textarea "05-870 Błonie"
type textarea "tak jak Sebastian wspominał, zamówienie musimy dostarczyć na 24.10 do 05-870, B…"
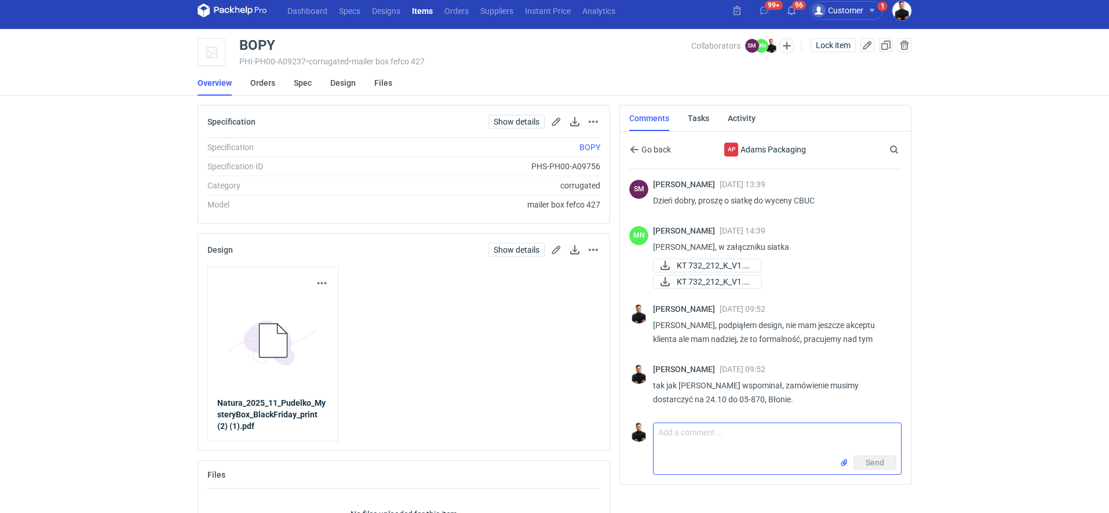
scroll to position [19, 0]
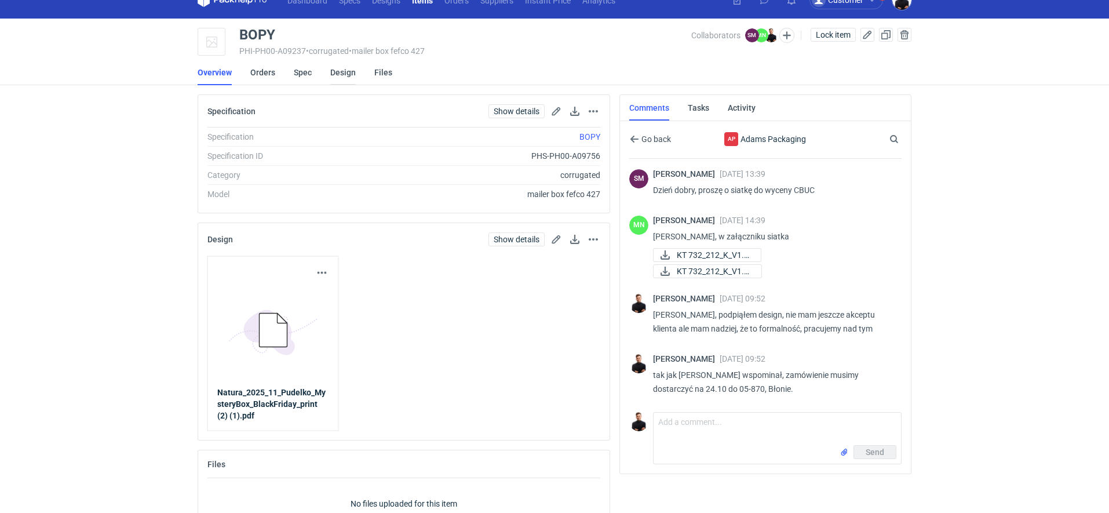
click at [349, 73] on link "Design" at bounding box center [342, 72] width 25 height 25
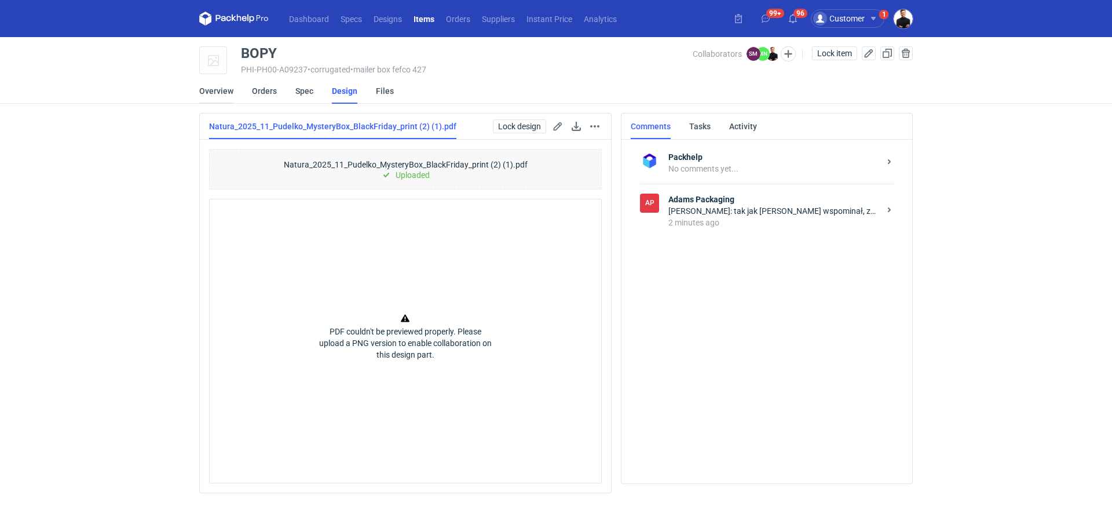
click at [218, 98] on link "Overview" at bounding box center [216, 90] width 34 height 25
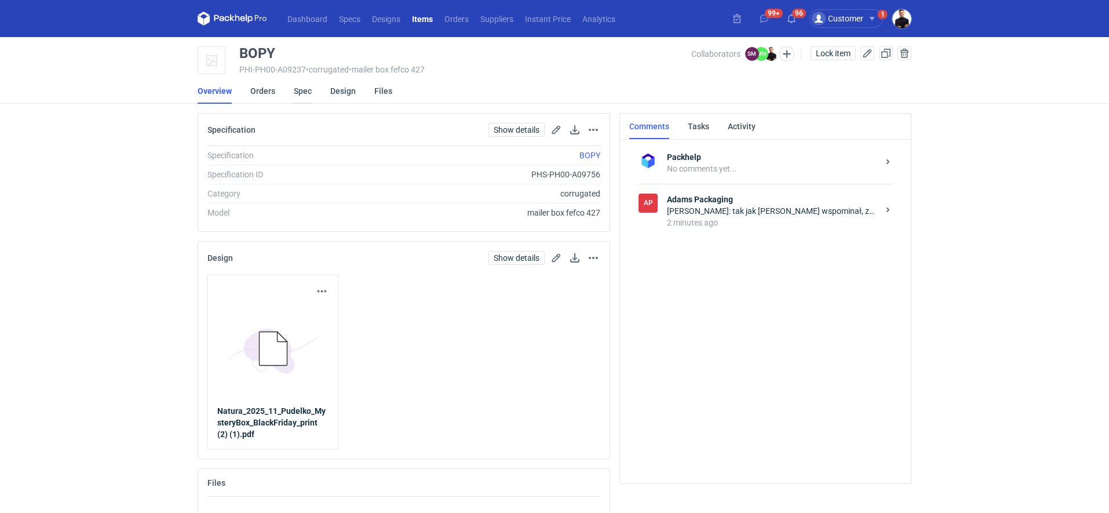
click at [300, 90] on link "Spec" at bounding box center [303, 90] width 18 height 25
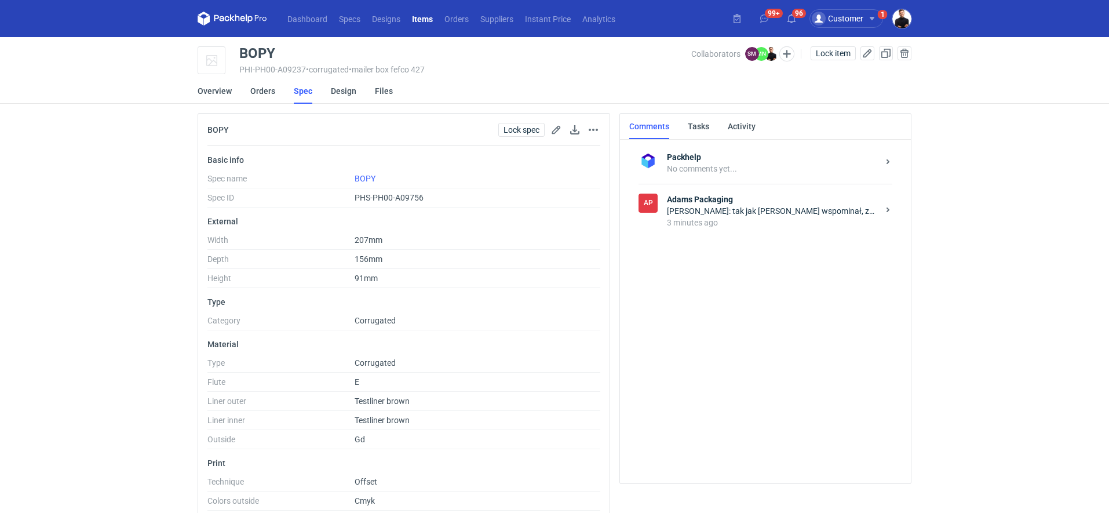
click at [737, 204] on strong "Adams Packaging" at bounding box center [772, 199] width 211 height 12
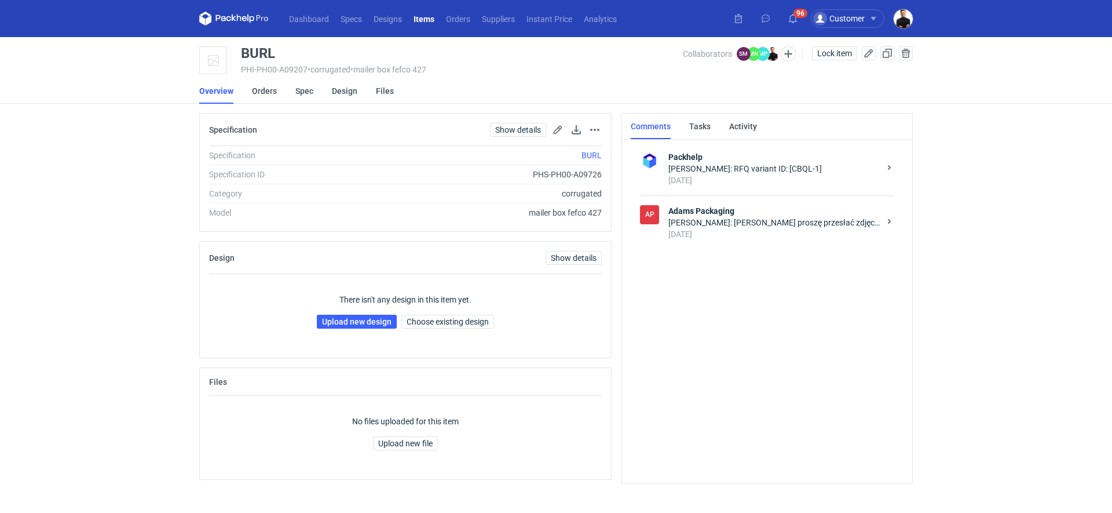
click at [747, 229] on div "[DATE]" at bounding box center [774, 234] width 211 height 12
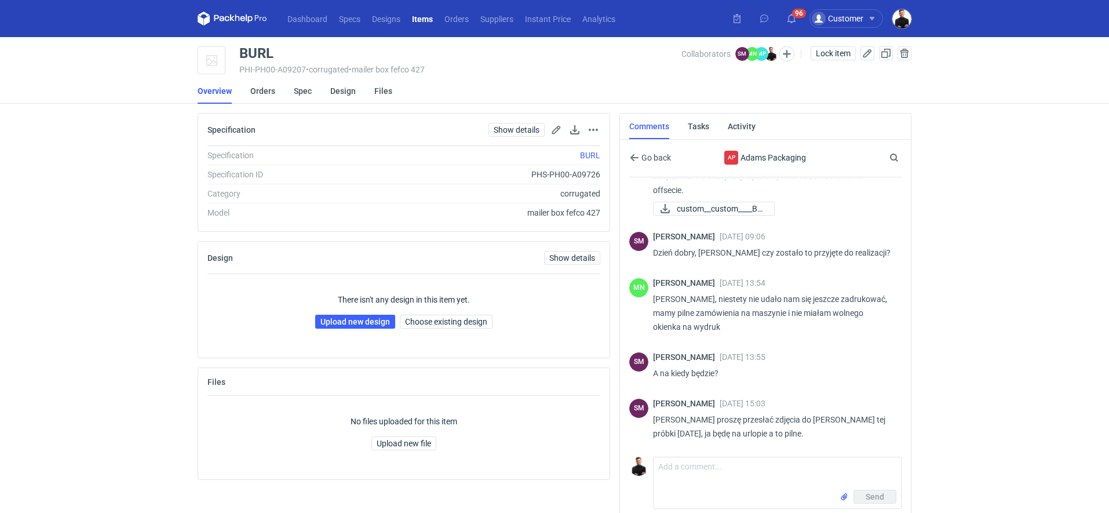
scroll to position [198, 0]
